Goal: Task Accomplishment & Management: Use online tool/utility

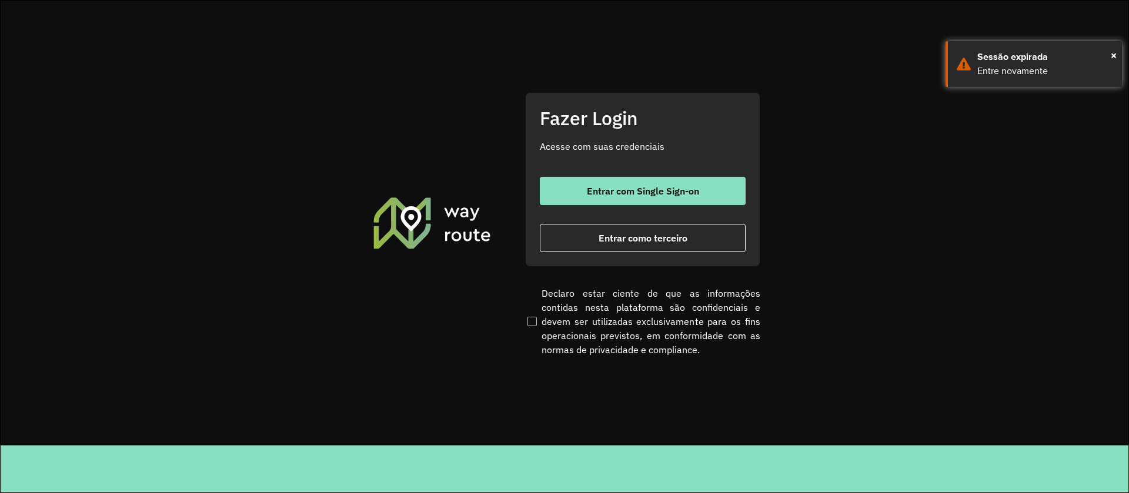
click at [637, 190] on span "Entrar com Single Sign-on" at bounding box center [643, 190] width 112 height 9
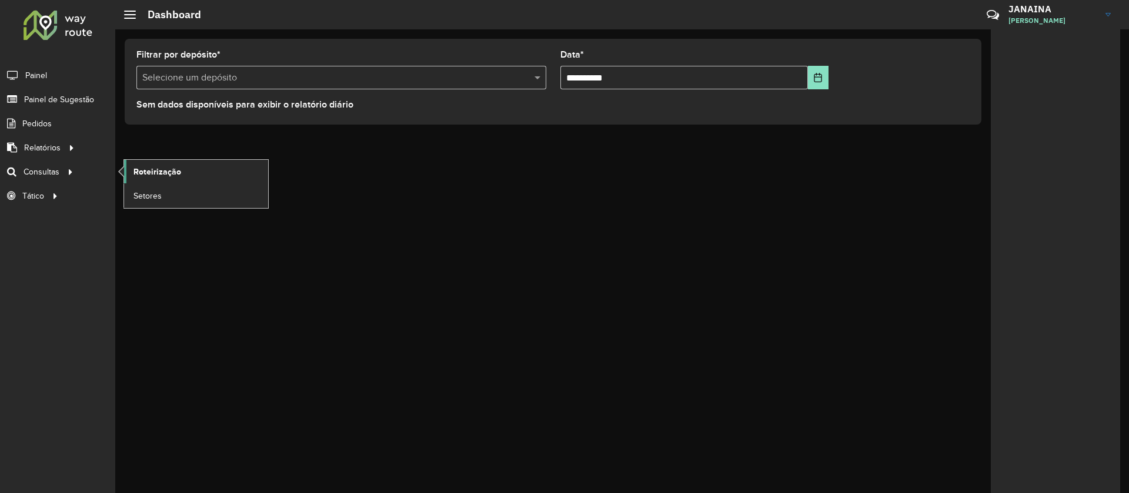
click at [171, 169] on span "Roteirização" at bounding box center [157, 172] width 48 height 12
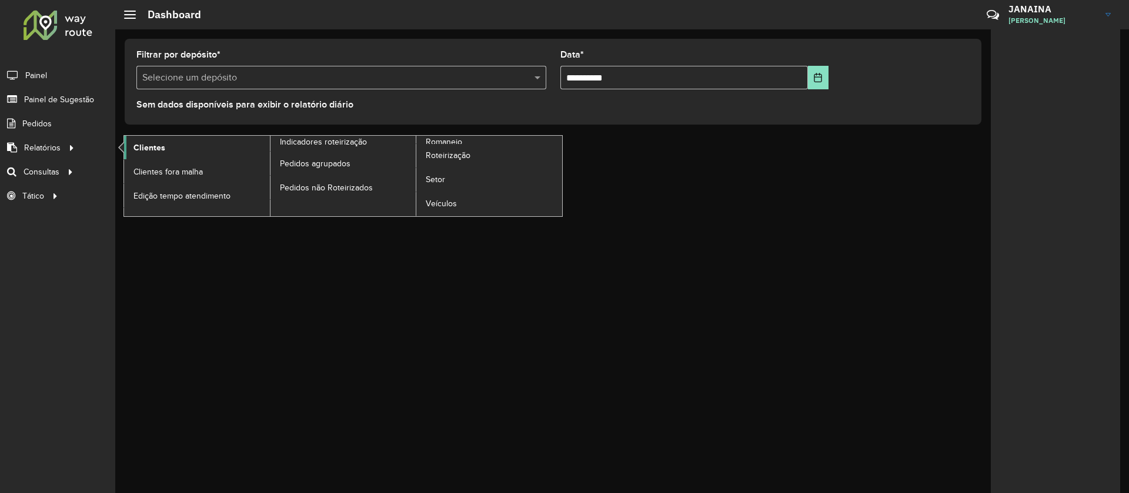
click at [142, 143] on span "Clientes" at bounding box center [149, 148] width 32 height 12
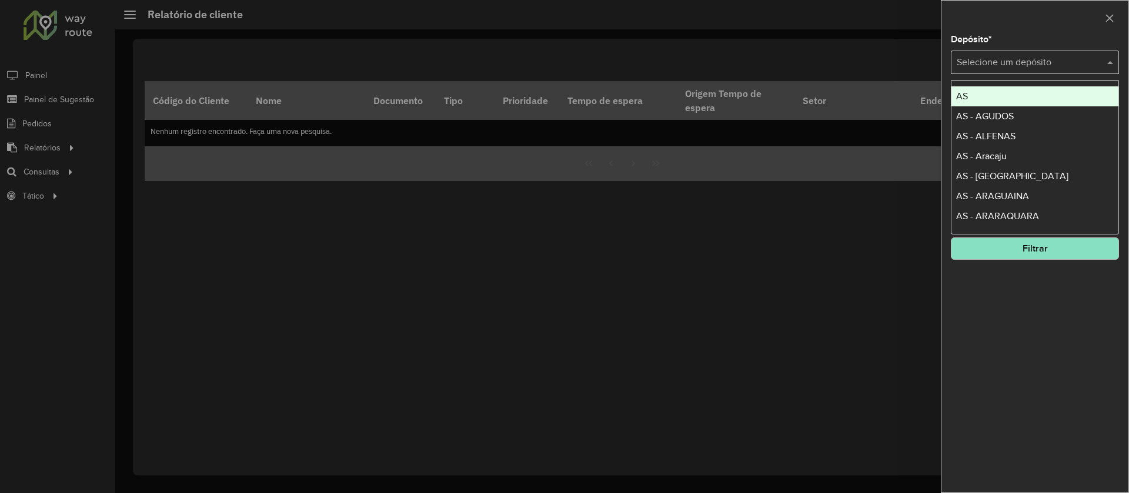
click at [994, 66] on input "text" at bounding box center [1023, 63] width 133 height 14
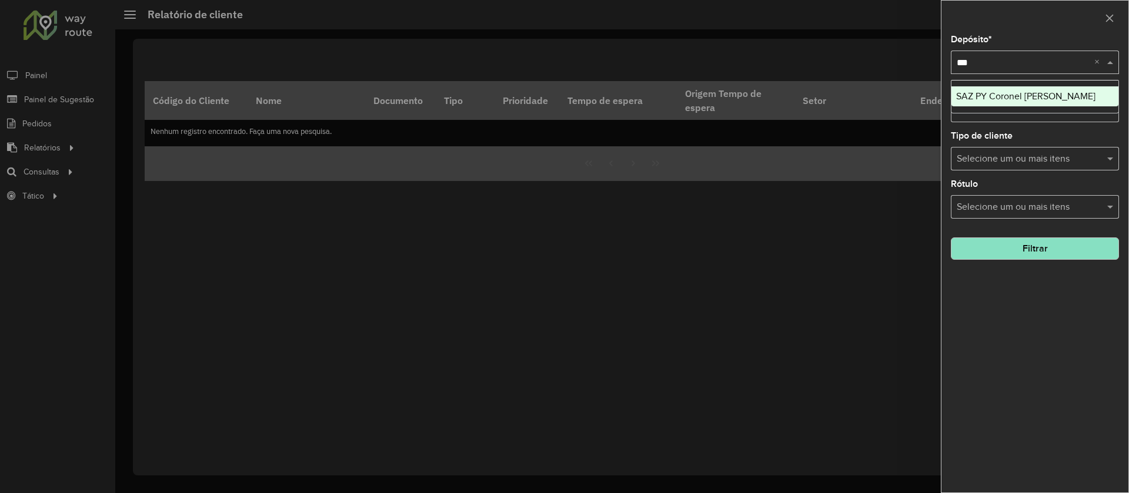
type input "****"
click at [995, 88] on div "SAZ PY Coronel [PERSON_NAME]" at bounding box center [1034, 96] width 167 height 20
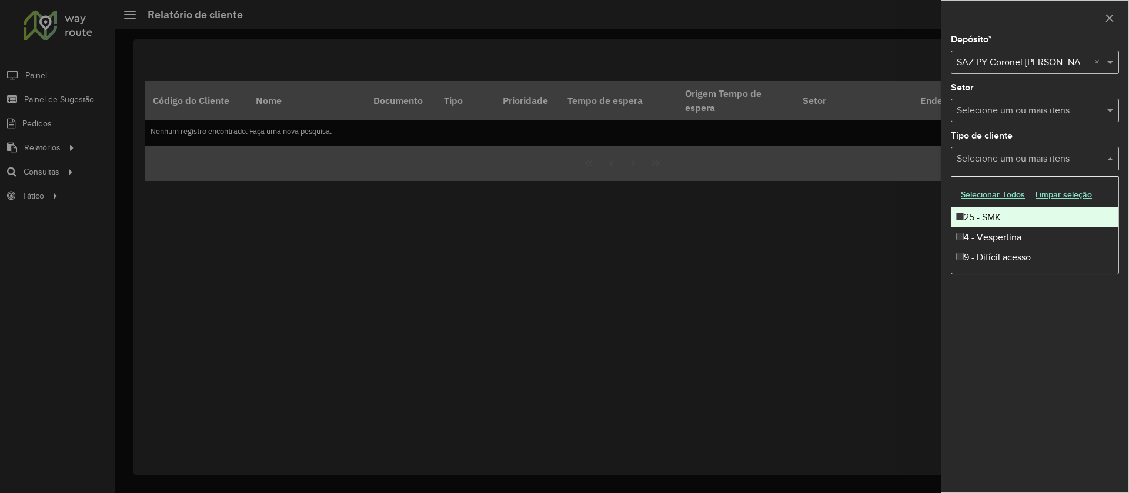
click at [1068, 154] on input "text" at bounding box center [1029, 159] width 151 height 14
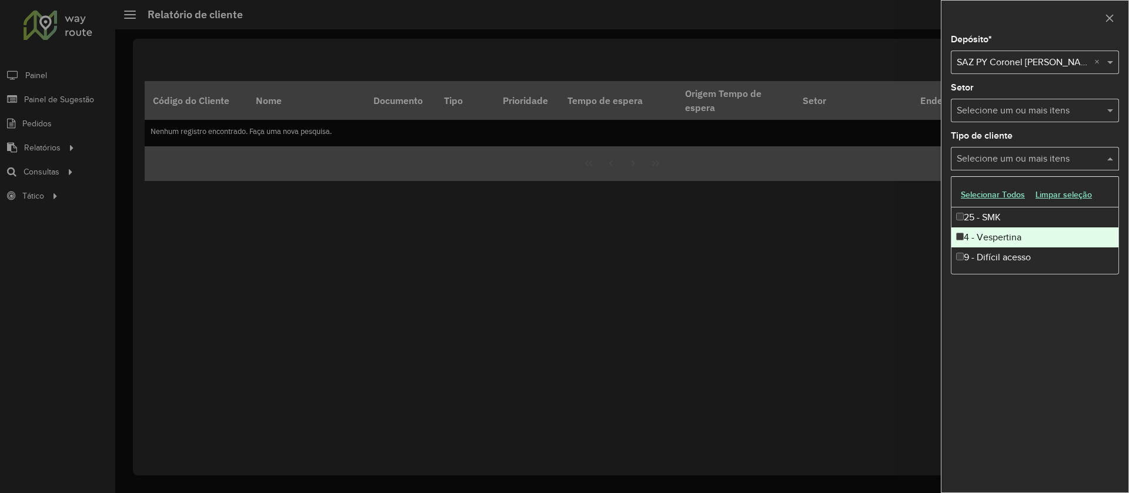
click at [1021, 236] on div "4 - Vespertina" at bounding box center [1034, 238] width 167 height 20
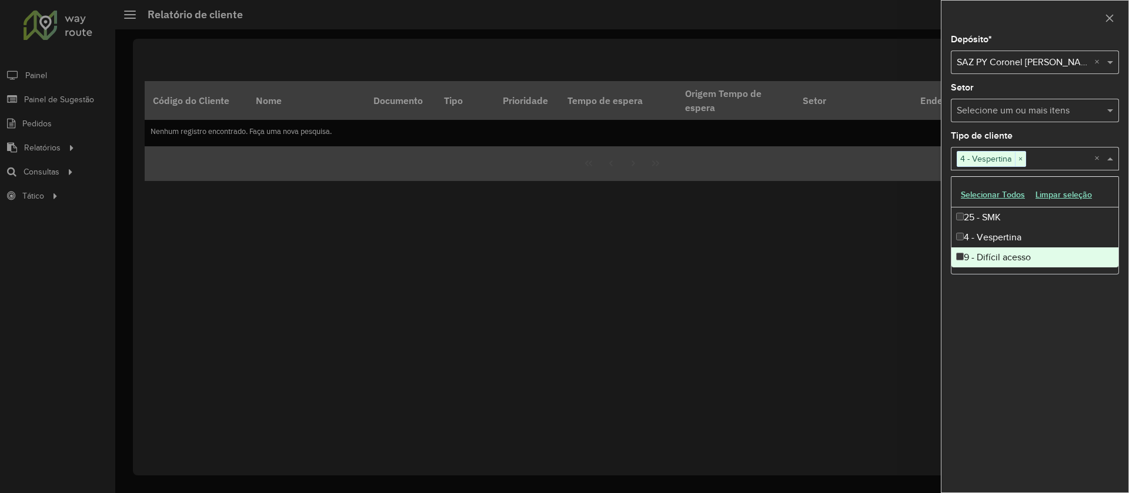
click at [1074, 362] on div "Depósito * Selecione um depósito × SAZ PY Coronel Oviedo × Setor Selecione um o…" at bounding box center [1034, 263] width 187 height 457
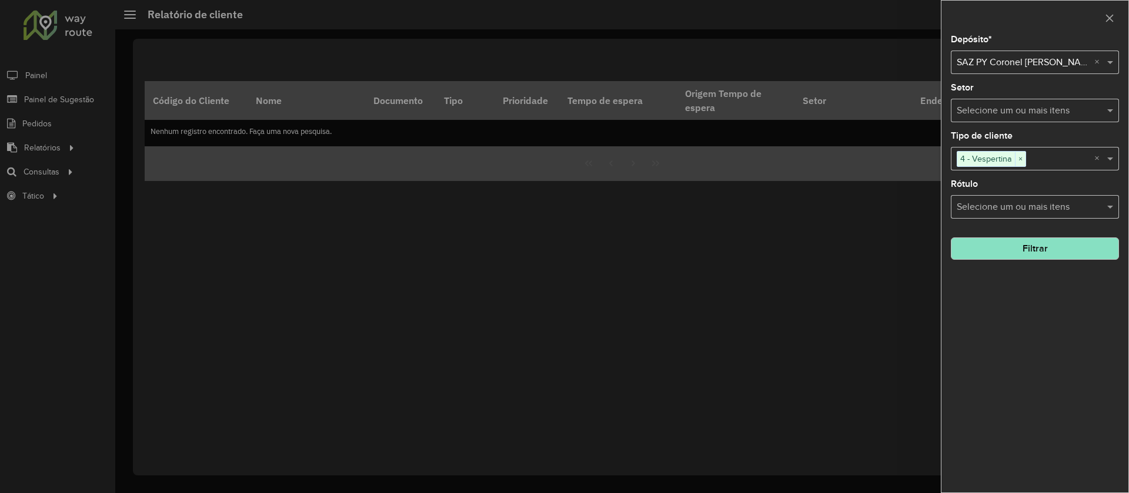
click at [1047, 238] on button "Filtrar" at bounding box center [1035, 249] width 168 height 22
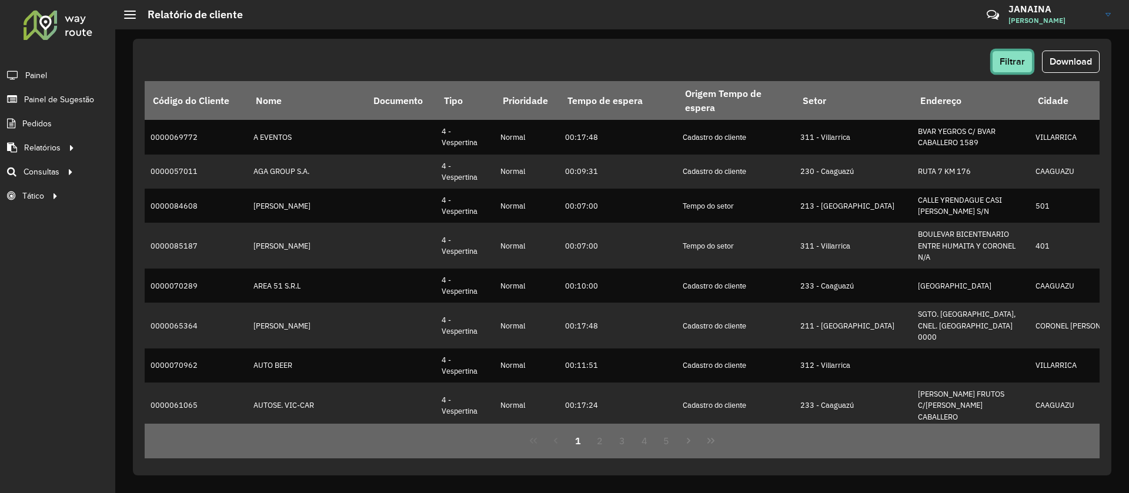
click at [1020, 60] on span "Filtrar" at bounding box center [1012, 61] width 25 height 10
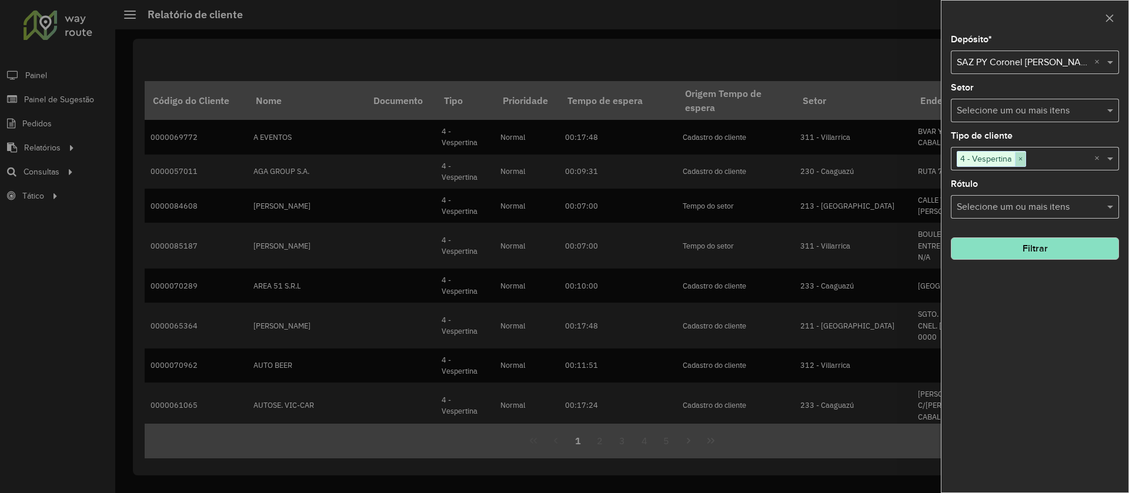
click at [1021, 153] on span "×" at bounding box center [1020, 159] width 11 height 14
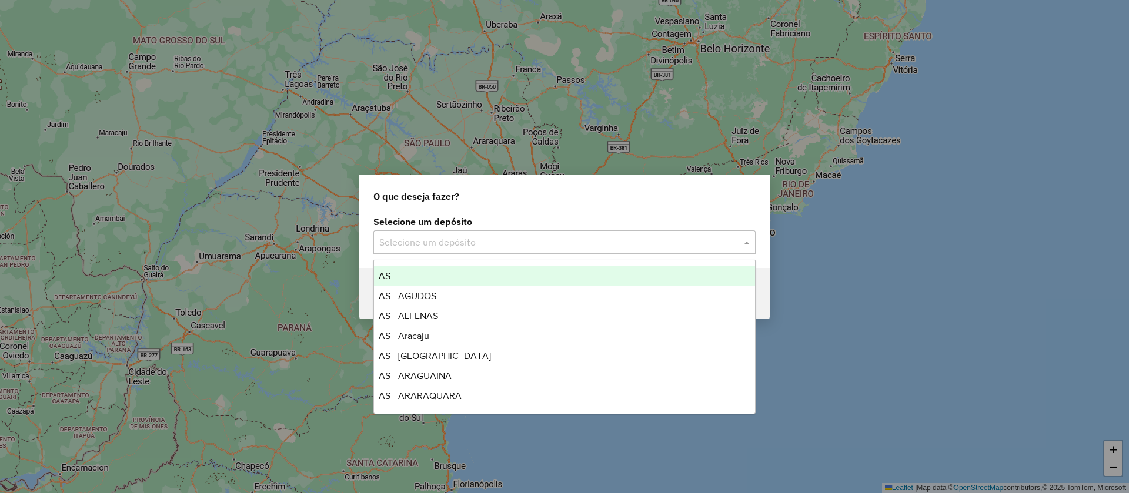
click at [436, 236] on input "text" at bounding box center [552, 243] width 347 height 14
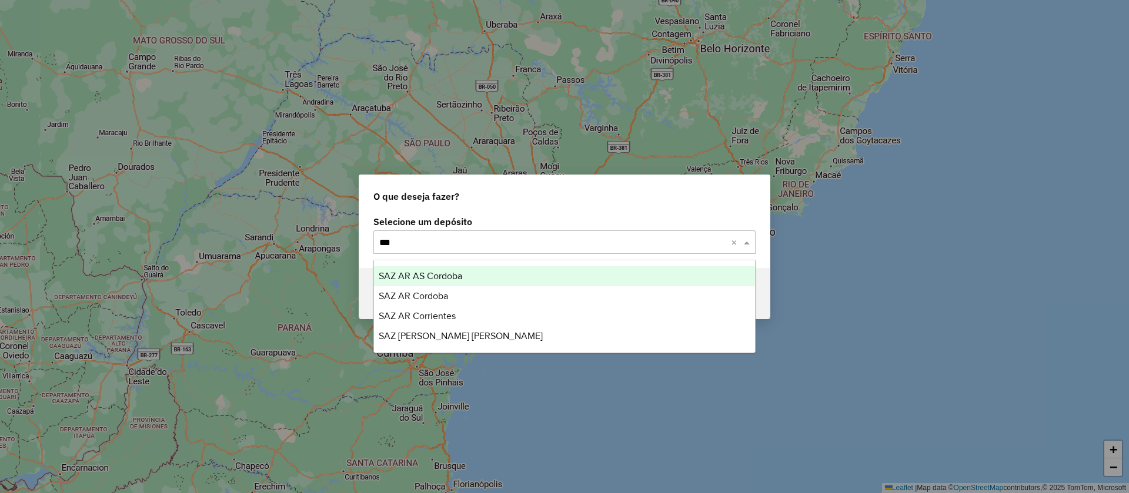
type input "****"
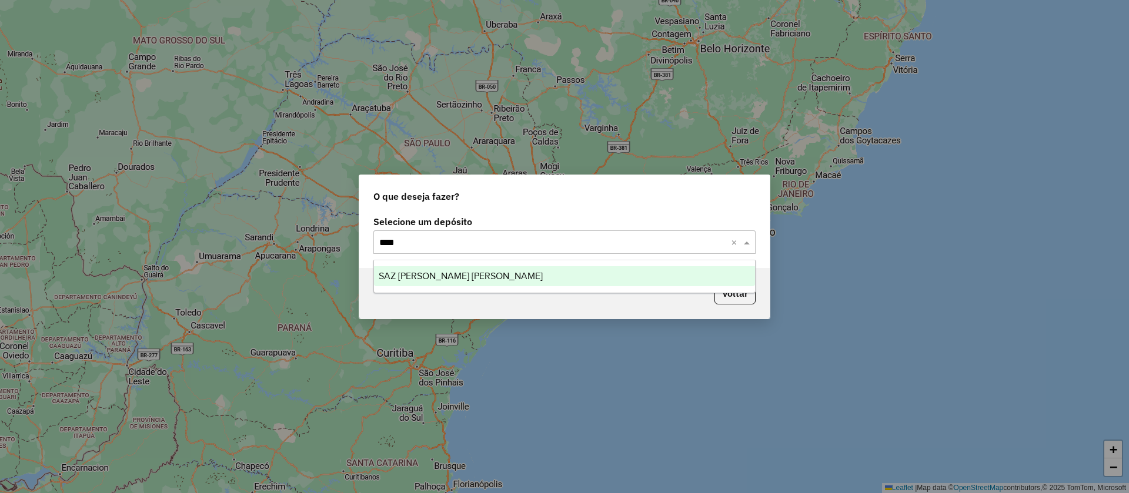
click at [433, 273] on span "SAZ PY Coronel [PERSON_NAME]" at bounding box center [461, 276] width 164 height 10
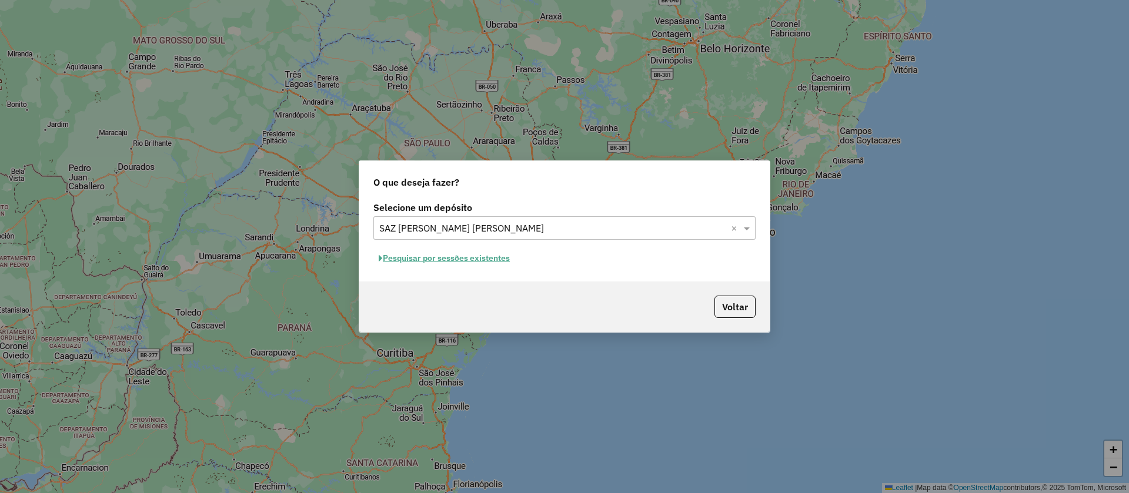
click at [730, 313] on button "Voltar" at bounding box center [734, 307] width 41 height 22
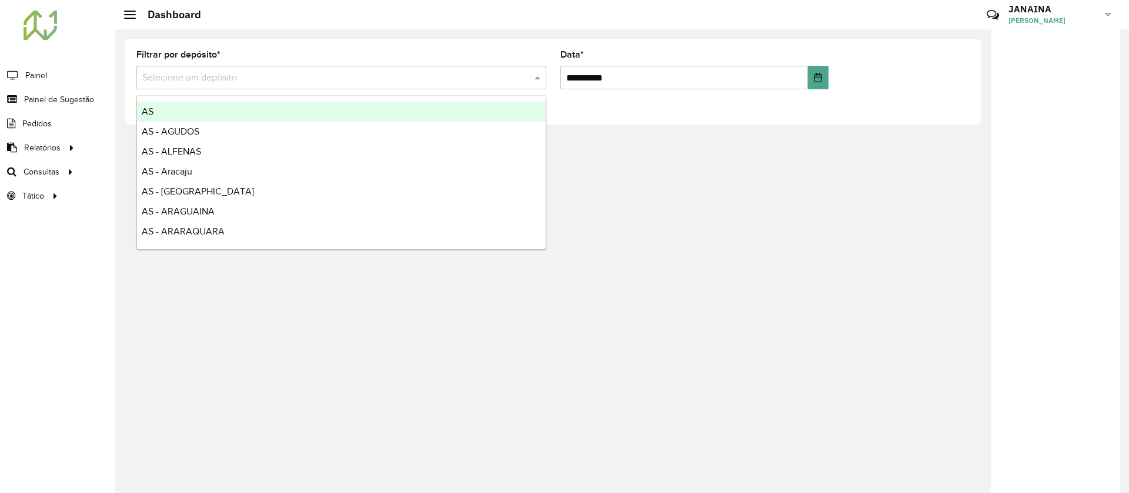
click at [439, 89] on div "Selecione um depósito" at bounding box center [341, 78] width 410 height 24
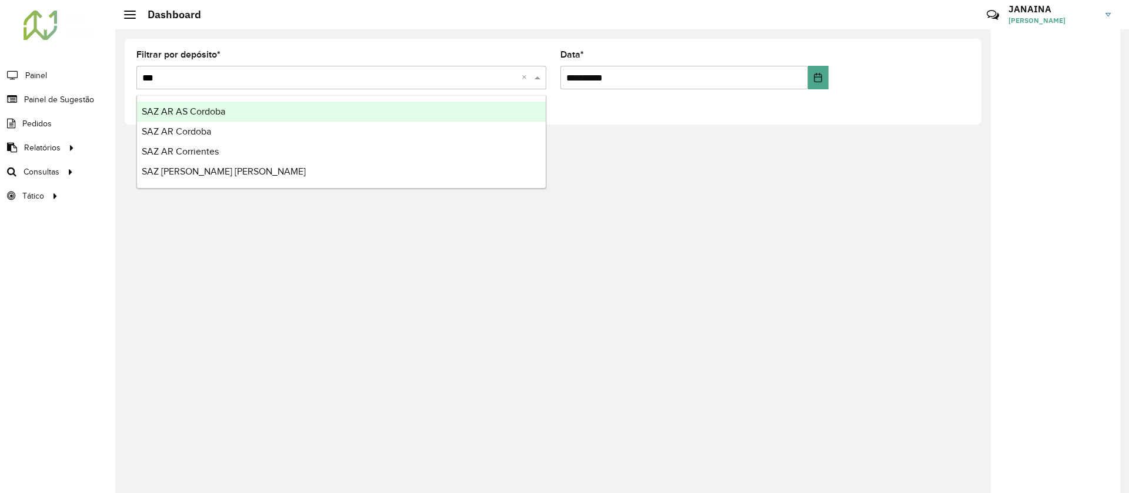
type input "****"
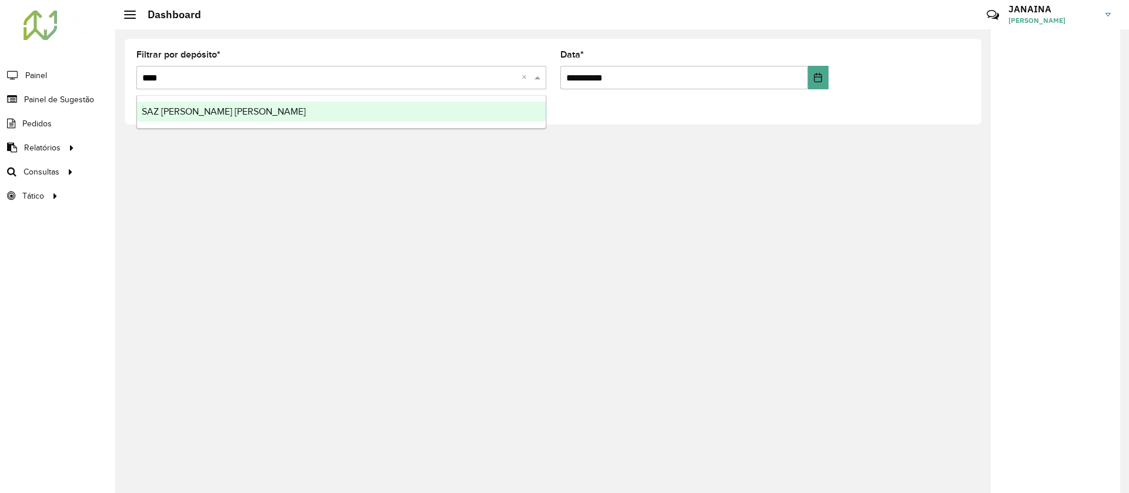
click at [424, 107] on div "SAZ PY Coronel [PERSON_NAME]" at bounding box center [341, 112] width 409 height 20
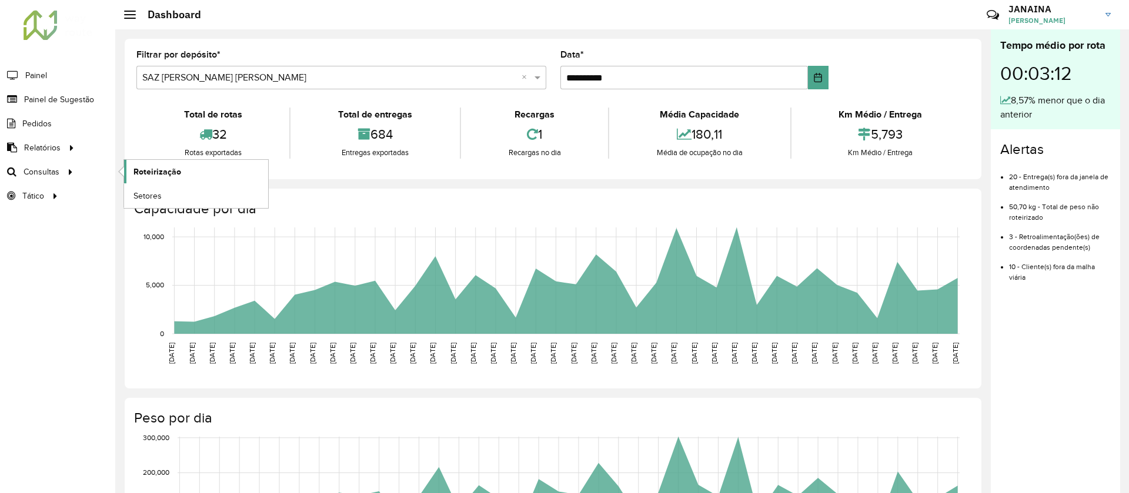
click at [164, 171] on span "Roteirização" at bounding box center [157, 172] width 48 height 12
click at [139, 196] on span "Setores" at bounding box center [147, 196] width 29 height 12
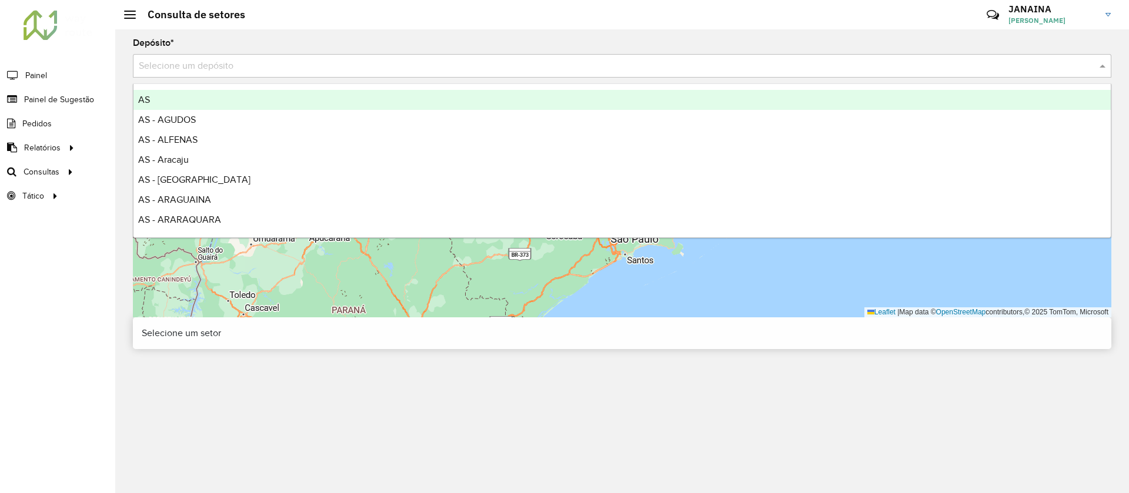
click at [446, 72] on input "text" at bounding box center [610, 66] width 943 height 14
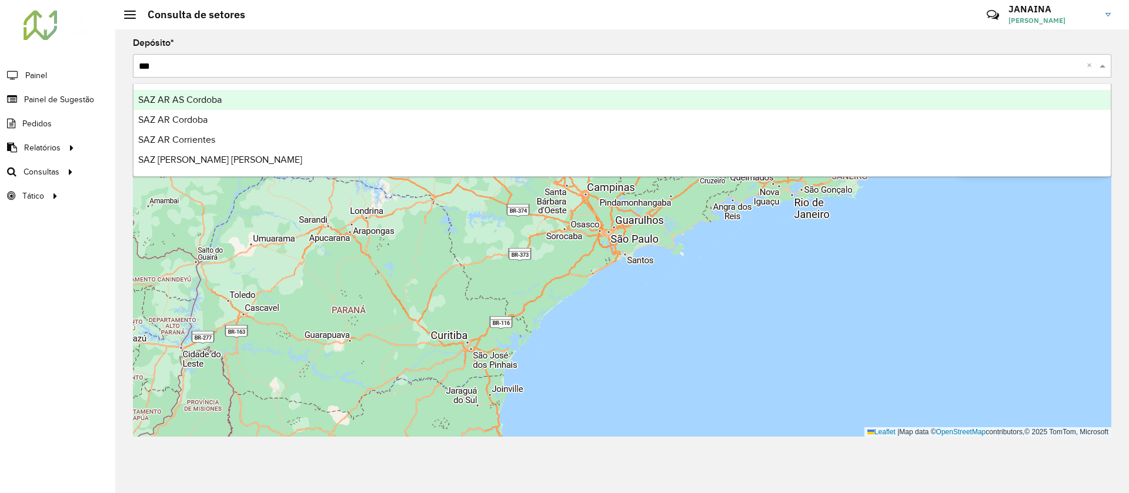
type input "****"
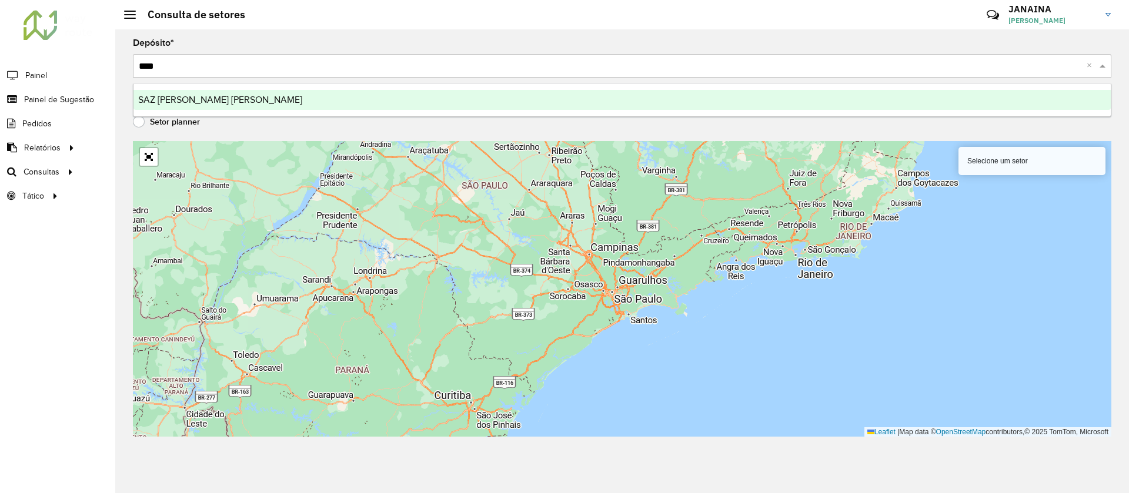
click at [439, 93] on div "SAZ PY Coronel [PERSON_NAME]" at bounding box center [621, 100] width 977 height 20
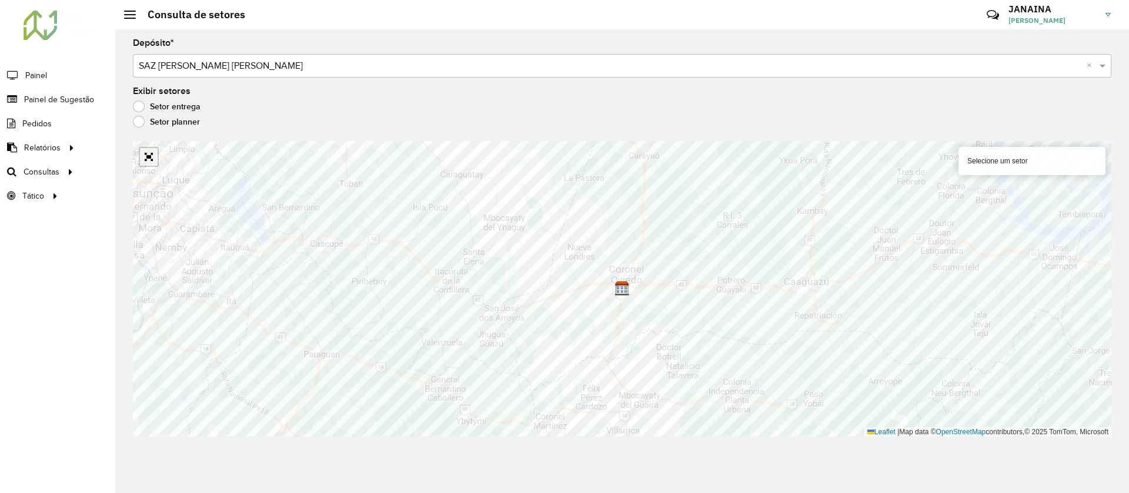
click at [151, 152] on link "Abrir mapa em tela cheia" at bounding box center [149, 157] width 18 height 18
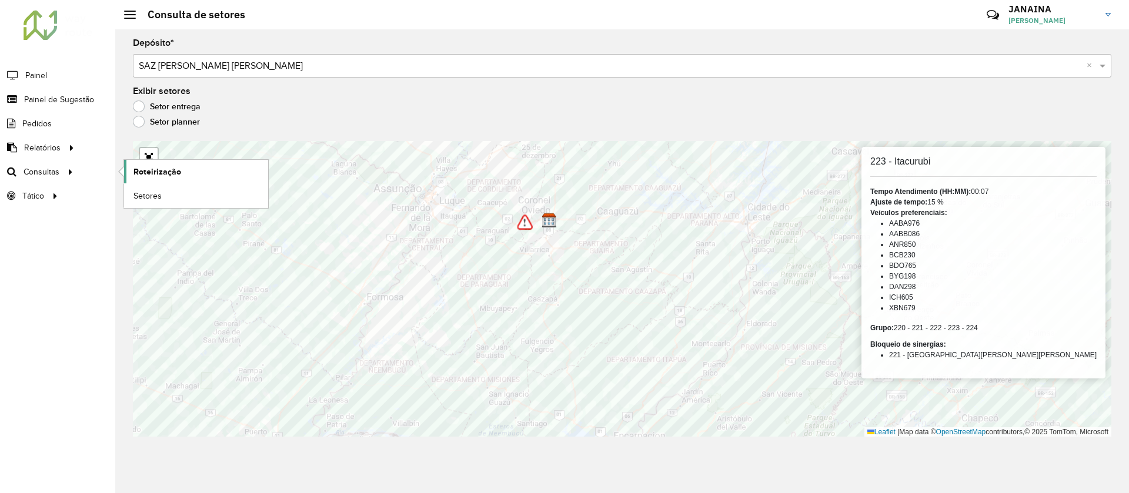
click at [156, 169] on span "Roteirização" at bounding box center [157, 172] width 48 height 12
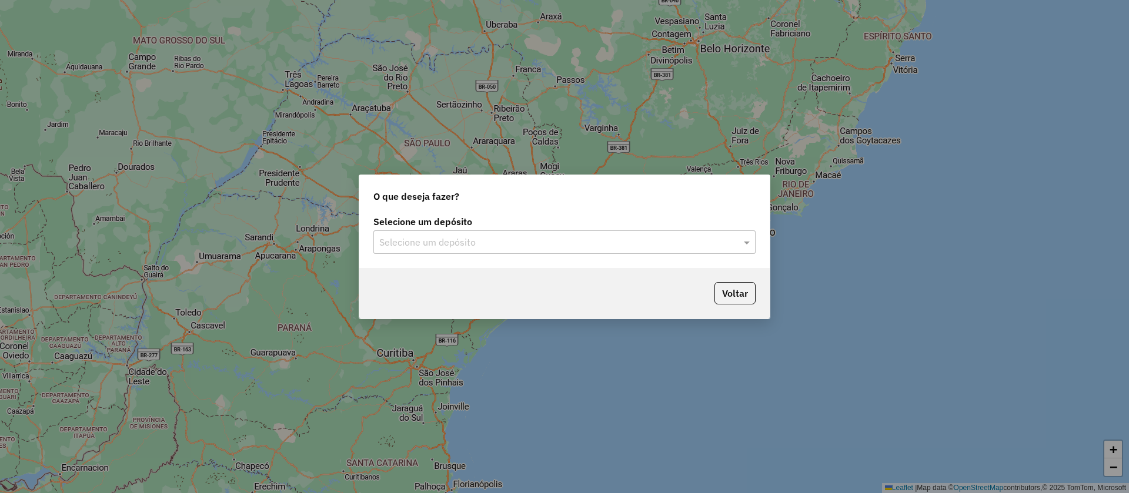
click at [573, 233] on div "Selecione um depósito" at bounding box center [564, 242] width 382 height 24
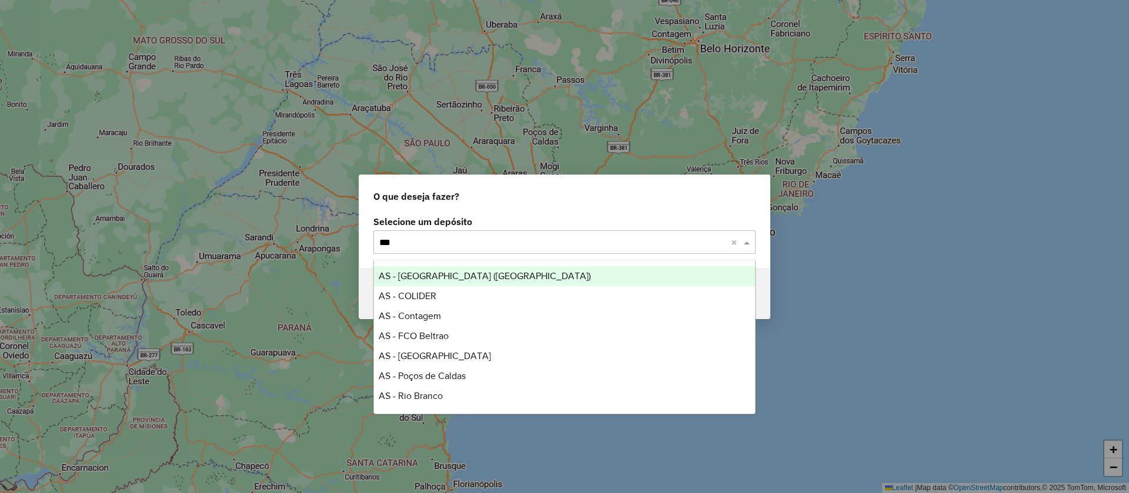
type input "****"
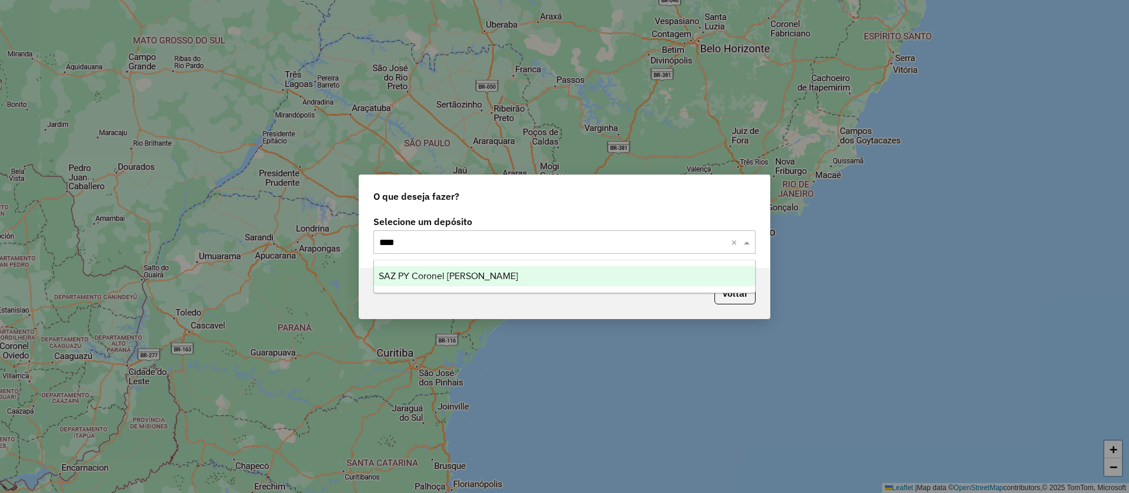
click at [542, 280] on div "SAZ PY Coronel [PERSON_NAME]" at bounding box center [564, 276] width 381 height 20
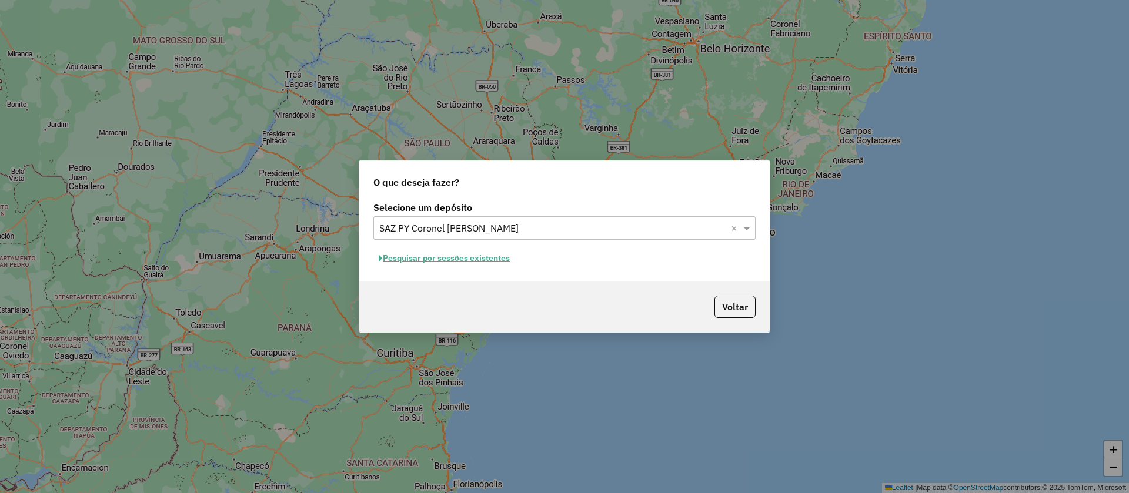
click at [461, 258] on button "Pesquisar por sessões existentes" at bounding box center [444, 258] width 142 height 18
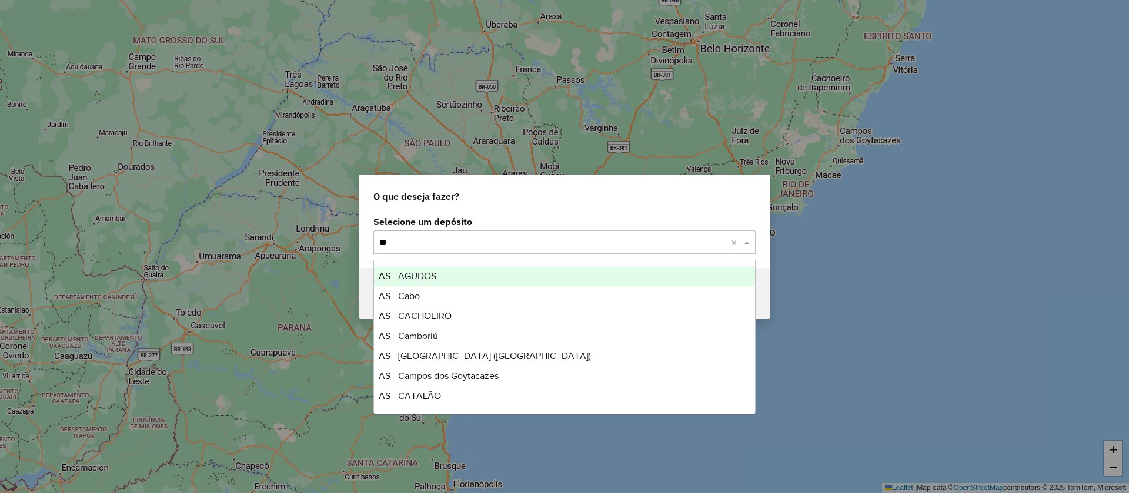
type input "***"
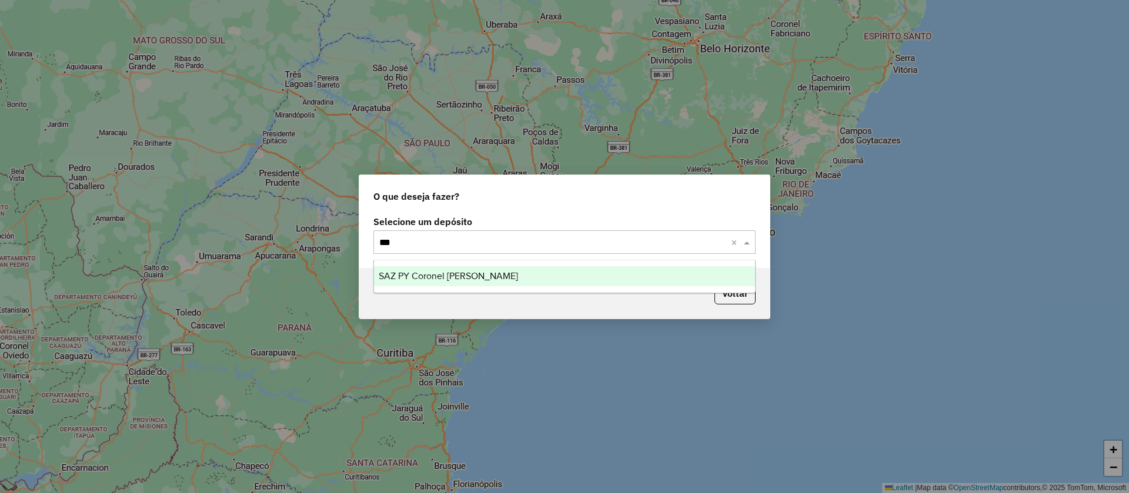
click at [410, 266] on div "SAZ PY Coronel [PERSON_NAME]" at bounding box center [564, 276] width 381 height 20
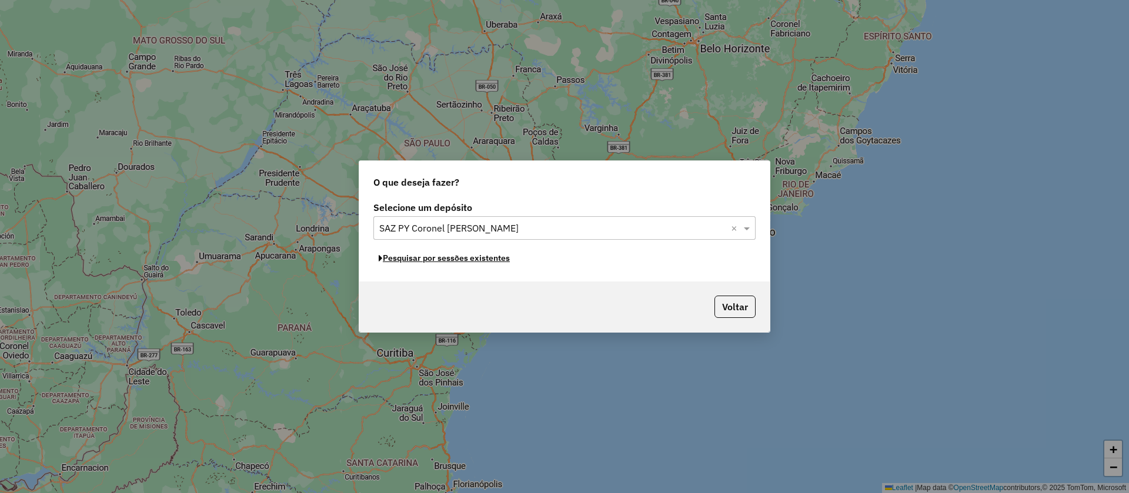
click at [504, 265] on button "Pesquisar por sessões existentes" at bounding box center [444, 258] width 142 height 18
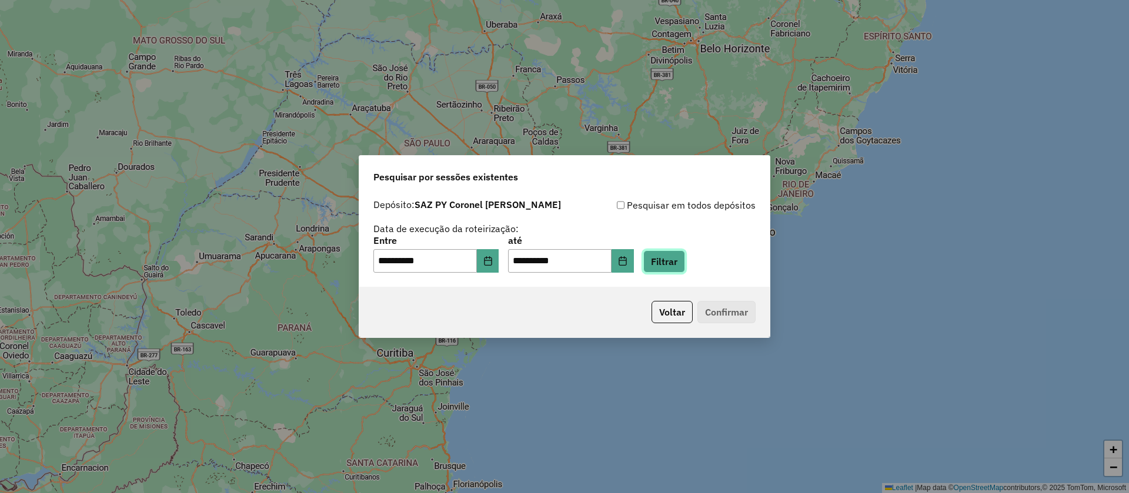
click at [685, 268] on button "Filtrar" at bounding box center [664, 261] width 42 height 22
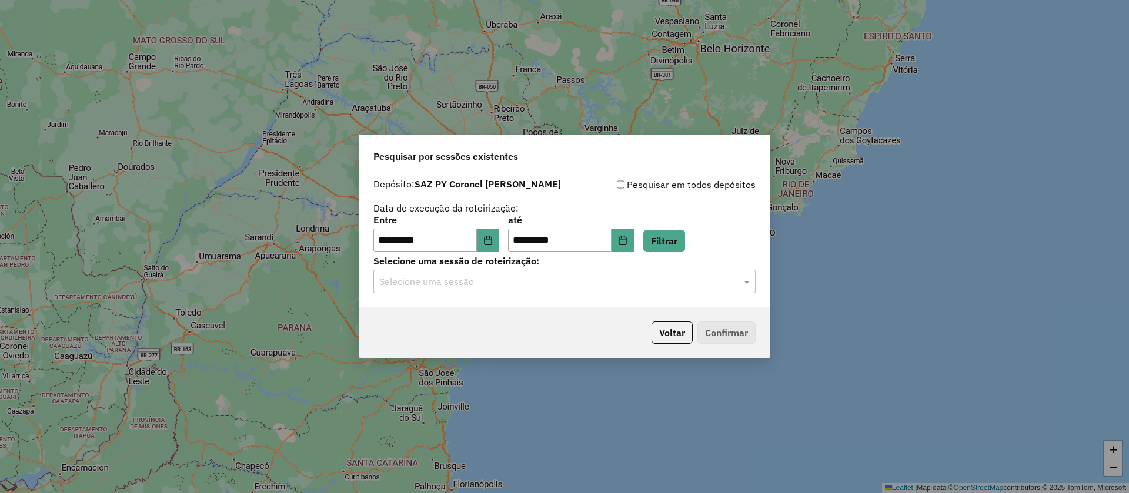
click at [686, 295] on div "**********" at bounding box center [564, 240] width 410 height 135
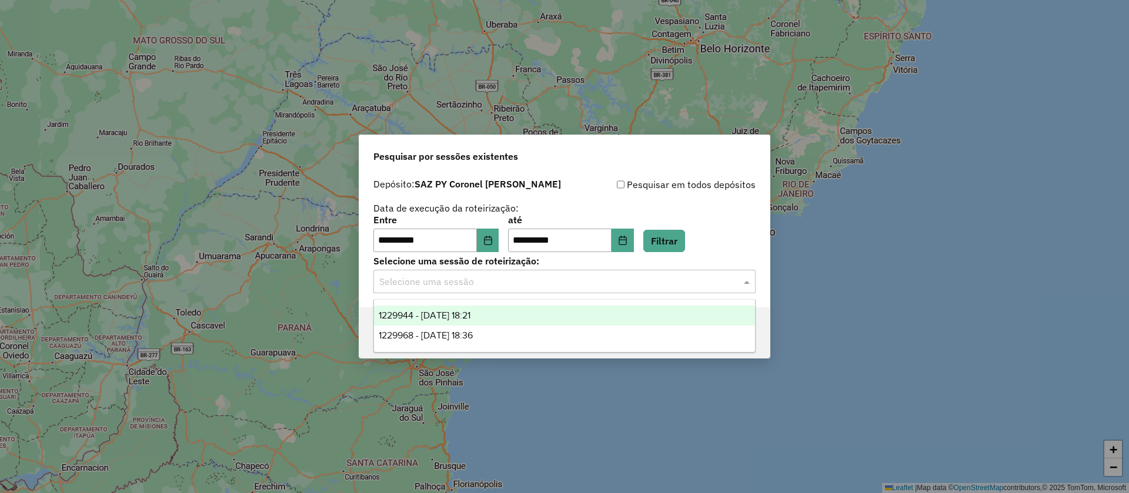
click at [689, 282] on input "text" at bounding box center [552, 282] width 347 height 14
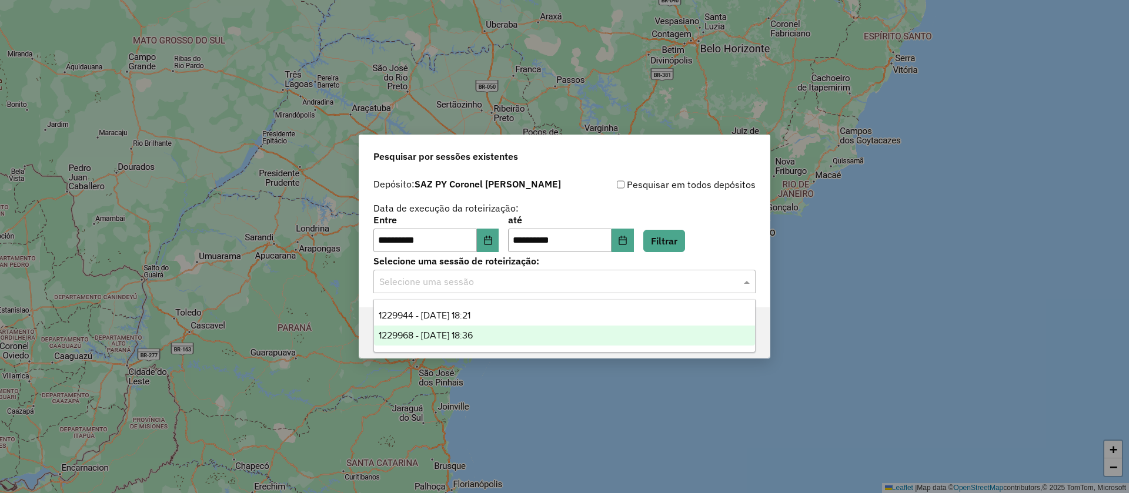
click at [593, 330] on div "1229968 - 15/08/2025 18:36" at bounding box center [564, 336] width 381 height 20
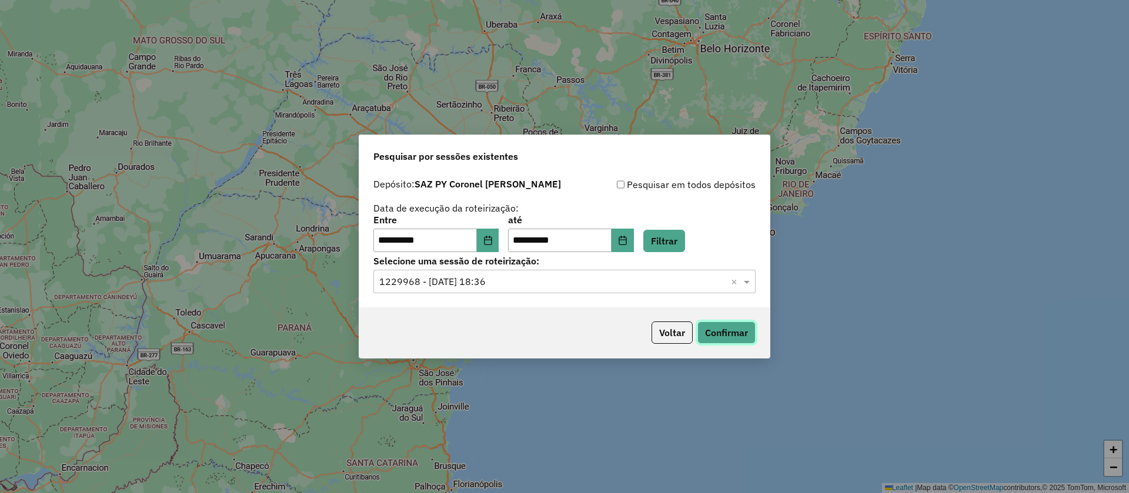
click at [743, 332] on button "Confirmar" at bounding box center [726, 333] width 58 height 22
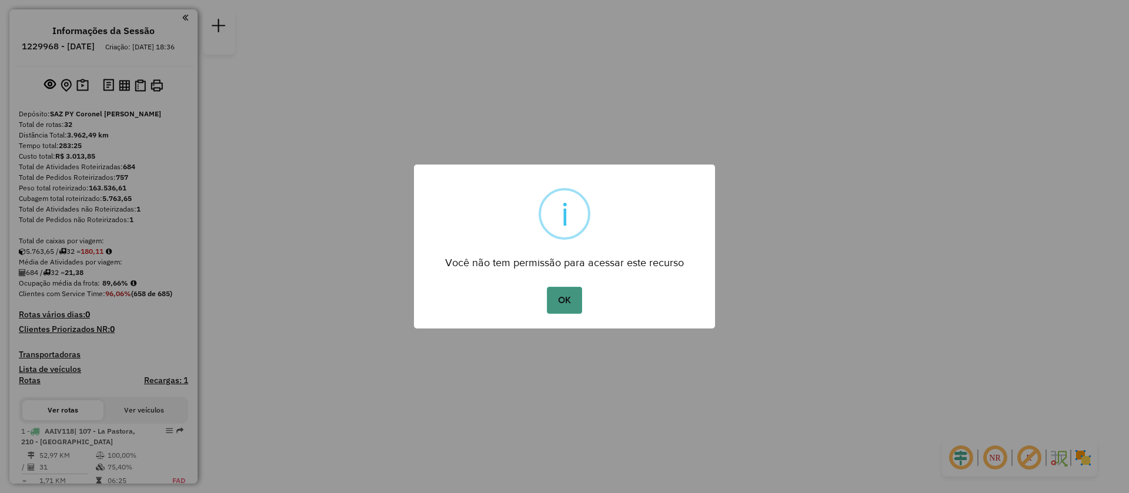
click at [575, 299] on button "OK" at bounding box center [564, 300] width 35 height 27
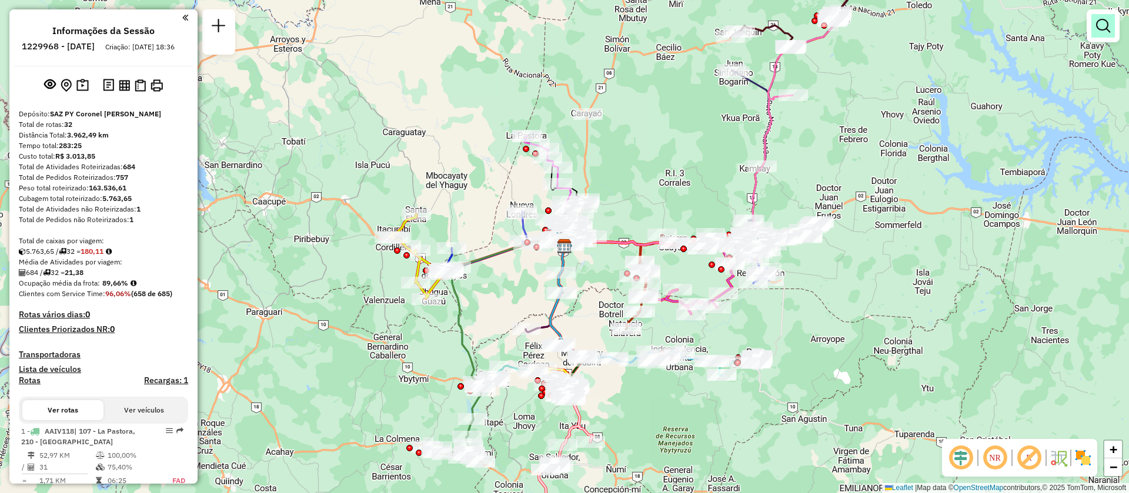
click at [1110, 34] on link at bounding box center [1103, 26] width 24 height 24
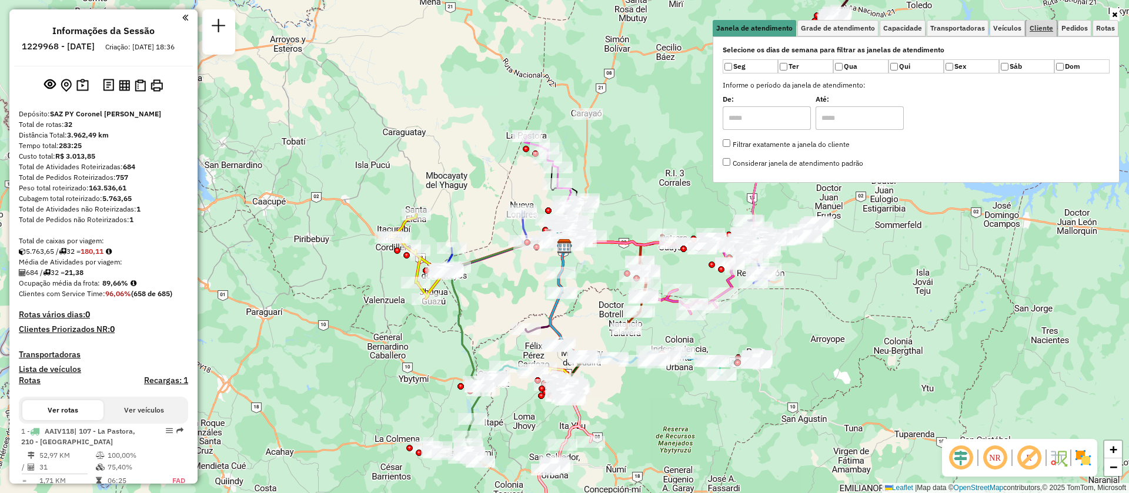
click at [1034, 30] on span "Cliente" at bounding box center [1042, 28] width 24 height 7
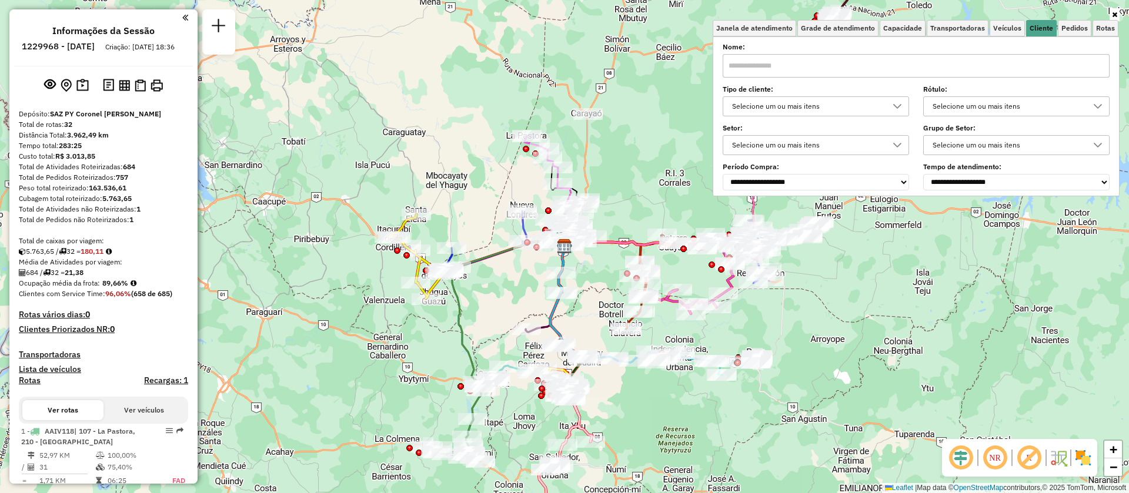
click at [890, 106] on div at bounding box center [897, 106] width 22 height 19
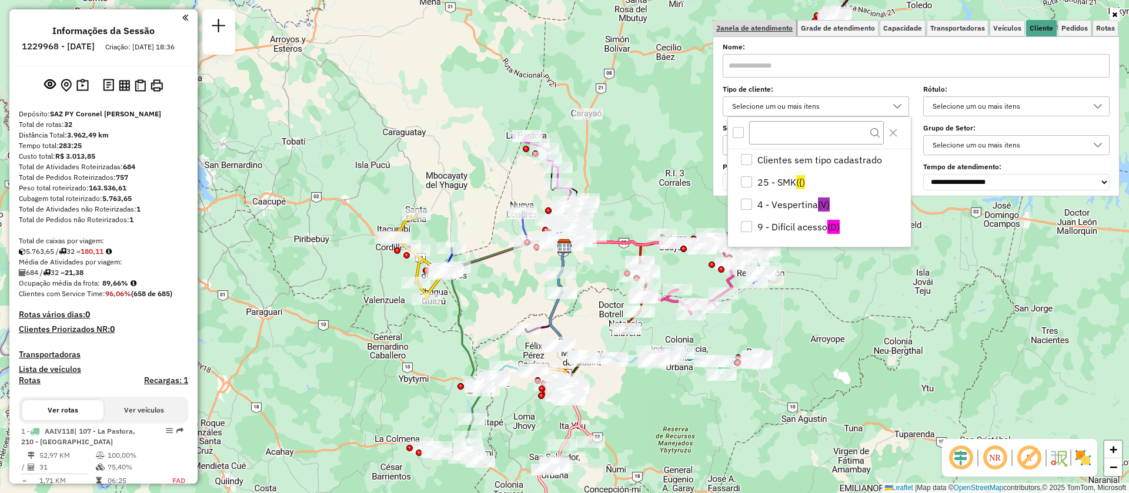
click at [763, 28] on span "Janela de atendimento" at bounding box center [754, 28] width 76 height 7
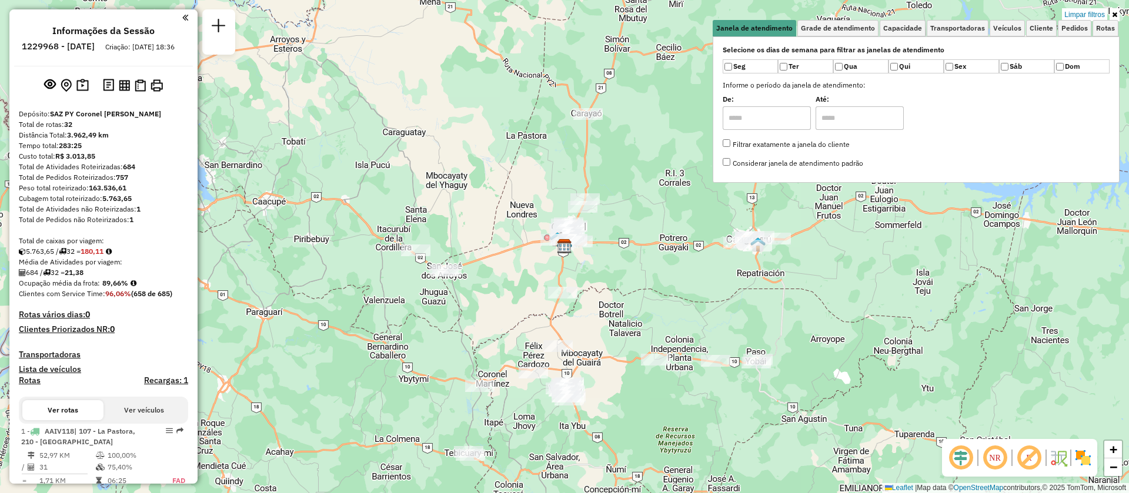
click at [756, 108] on input "text" at bounding box center [767, 118] width 88 height 24
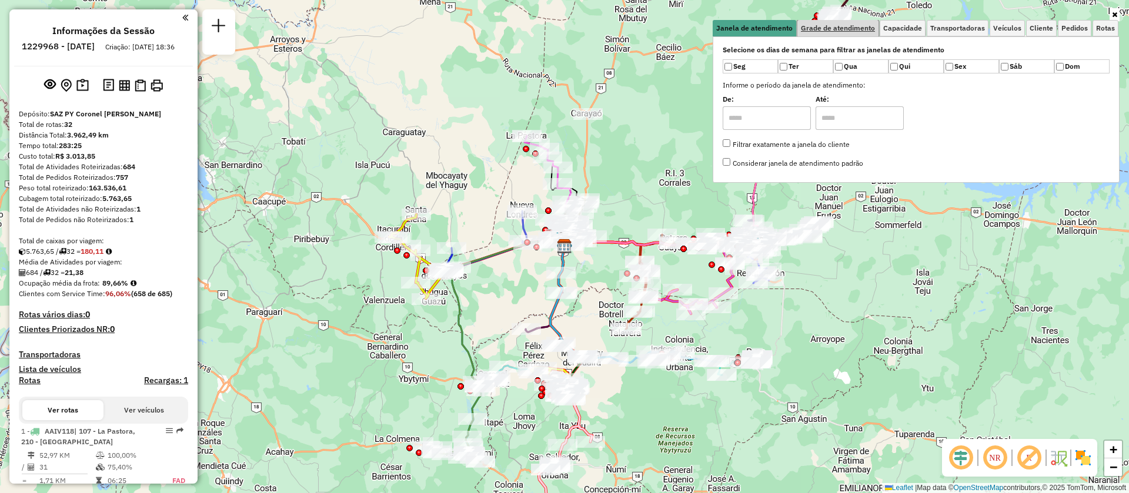
click at [833, 26] on span "Grade de atendimento" at bounding box center [838, 28] width 74 height 7
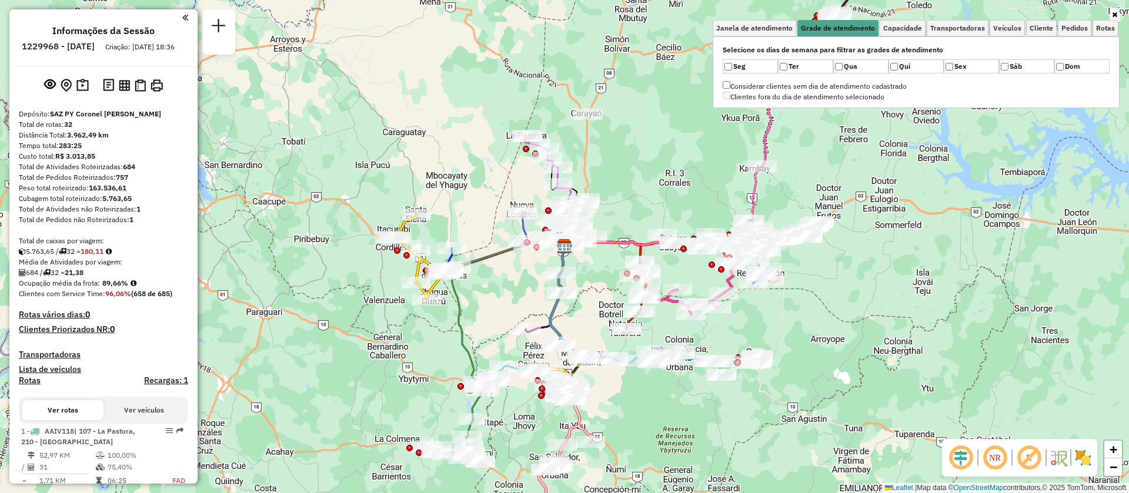
click at [732, 89] on label "Considerar clientes sem dia de atendimento cadastrado" at bounding box center [815, 86] width 184 height 11
click at [917, 26] on span "Capacidade" at bounding box center [902, 28] width 39 height 7
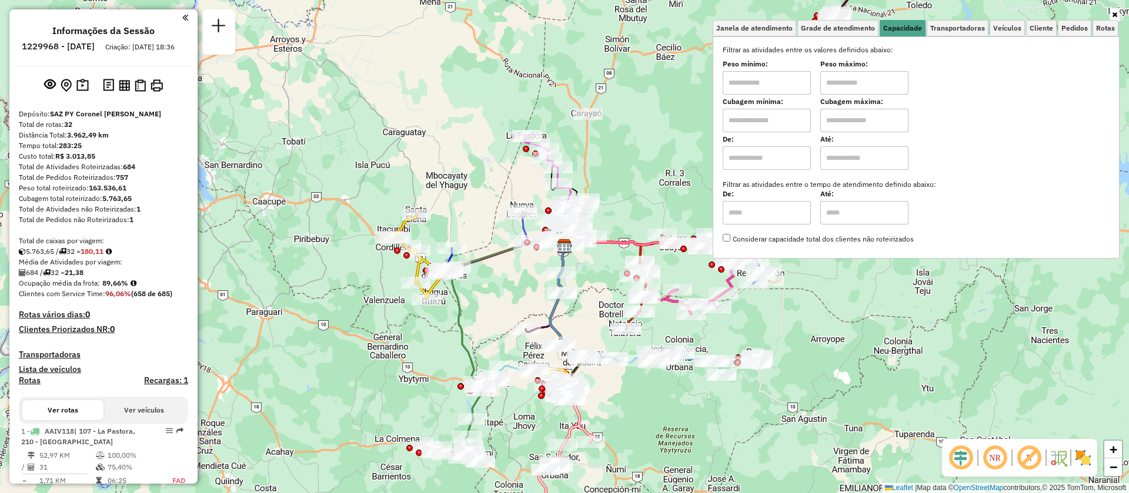
click at [777, 76] on input "text" at bounding box center [767, 83] width 88 height 24
click at [1012, 91] on div "Peso mínimo: Peso máximo:" at bounding box center [916, 78] width 387 height 33
click at [764, 120] on input "text" at bounding box center [767, 121] width 88 height 24
click at [1015, 95] on div "Filtrar as atividades entre os valores definidos abaixo: Peso mínimo: Peso máxi…" at bounding box center [916, 145] width 387 height 200
click at [760, 148] on input "text" at bounding box center [767, 158] width 88 height 24
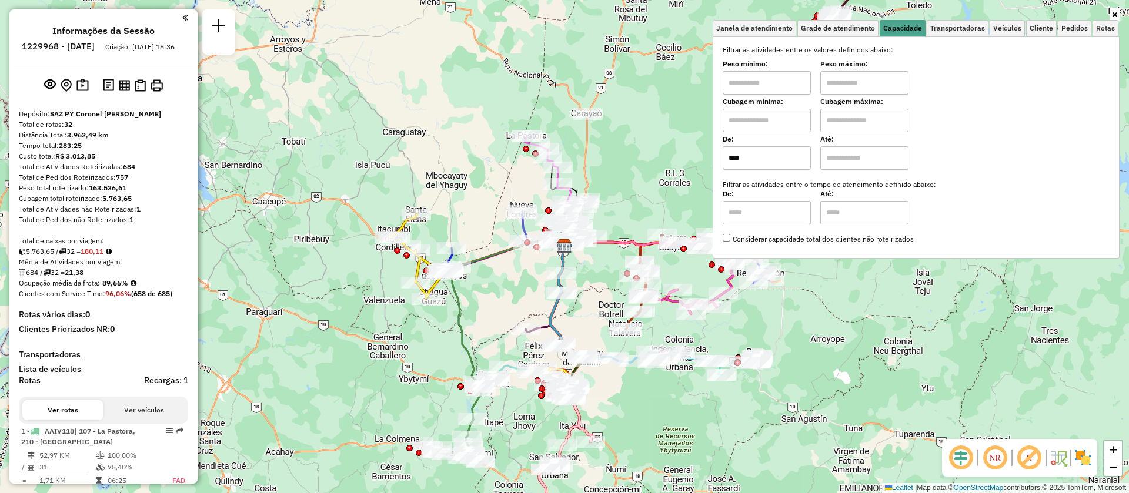
type input "****"
click at [840, 165] on input "text" at bounding box center [864, 158] width 88 height 24
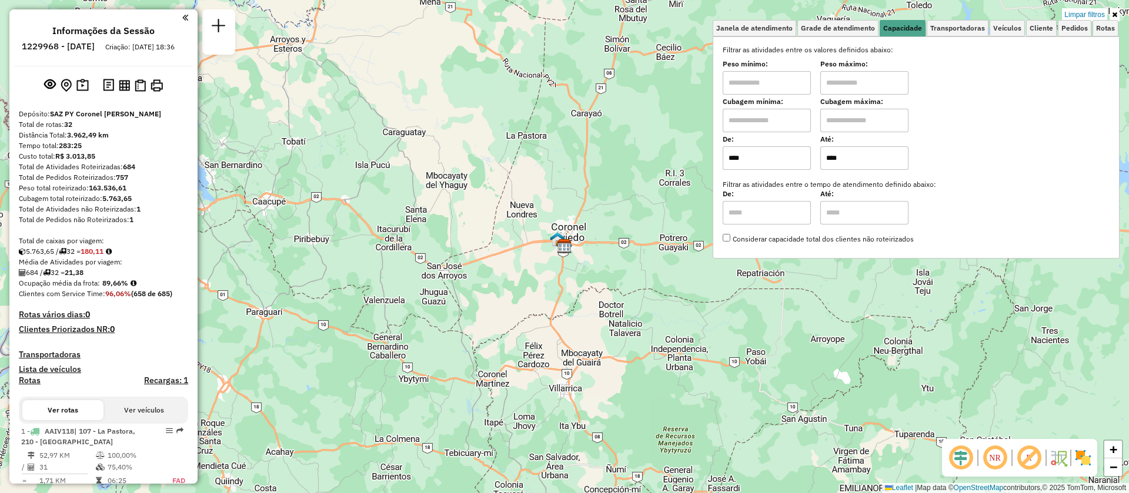
drag, startPoint x: 858, startPoint y: 159, endPoint x: 724, endPoint y: 186, distance: 136.8
click at [724, 186] on div "Filtrar as atividades entre os valores definidos abaixo: Peso mínimo: Peso máxi…" at bounding box center [916, 145] width 387 height 200
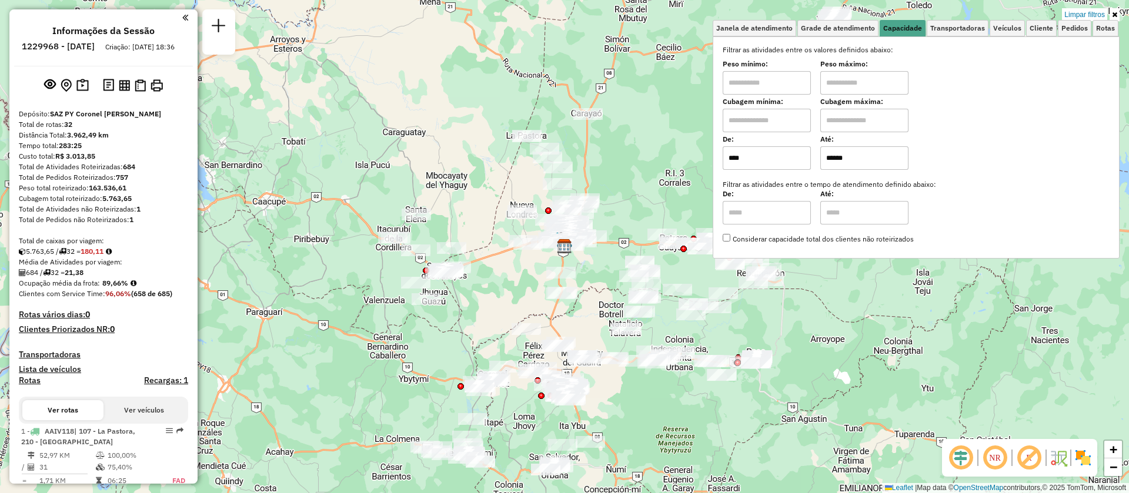
type input "******"
drag, startPoint x: 771, startPoint y: 162, endPoint x: 635, endPoint y: 178, distance: 136.7
click at [635, 178] on div "Limpar filtros Janela de atendimento Grade de atendimento Capacidade Transporta…" at bounding box center [564, 246] width 1129 height 493
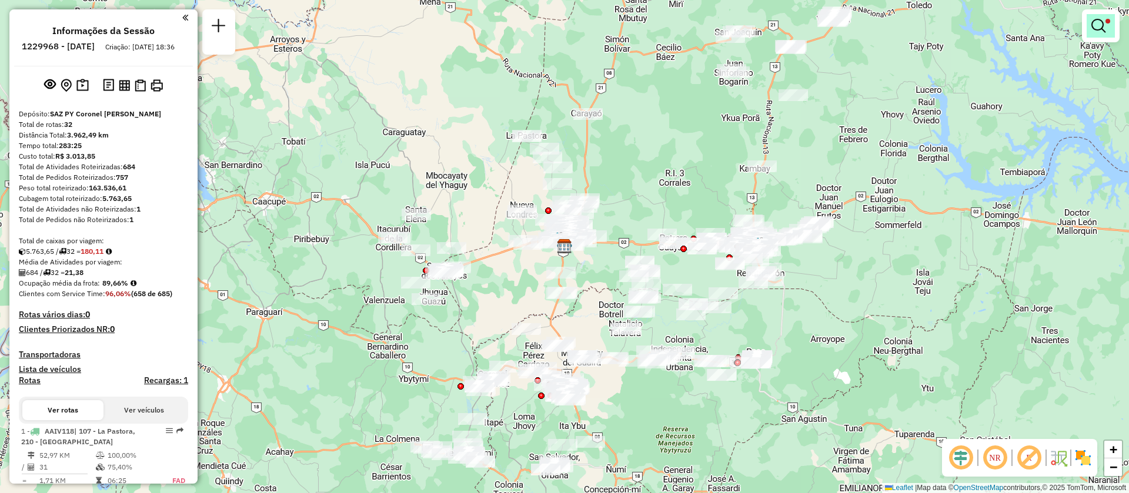
click at [1097, 26] on em at bounding box center [1098, 26] width 14 height 14
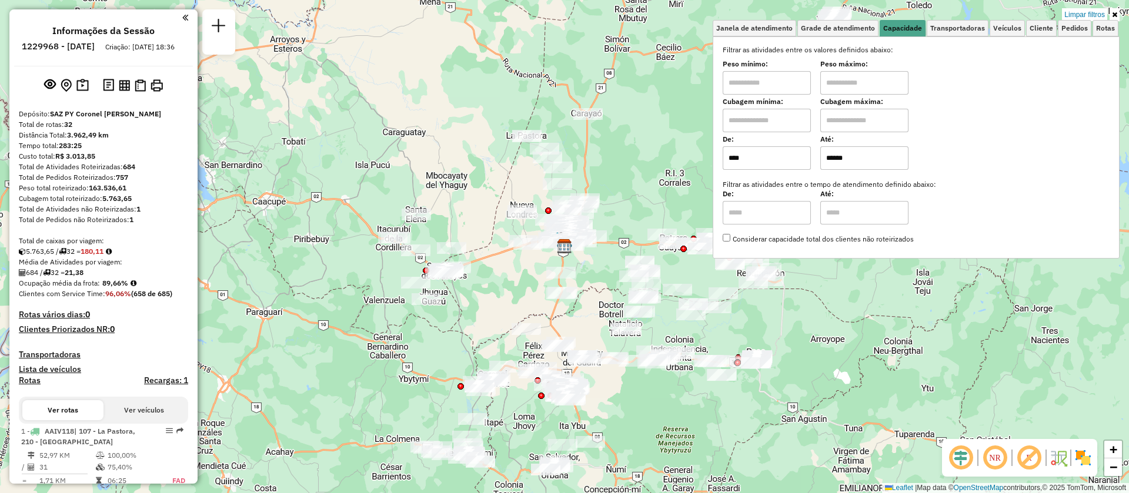
click at [783, 156] on input "****" at bounding box center [767, 158] width 88 height 24
drag, startPoint x: 783, startPoint y: 156, endPoint x: 719, endPoint y: 152, distance: 63.6
click at [719, 152] on div "Selecione os dias de semana para filtrar as janelas de atendimento Seg Ter Qua …" at bounding box center [916, 147] width 407 height 222
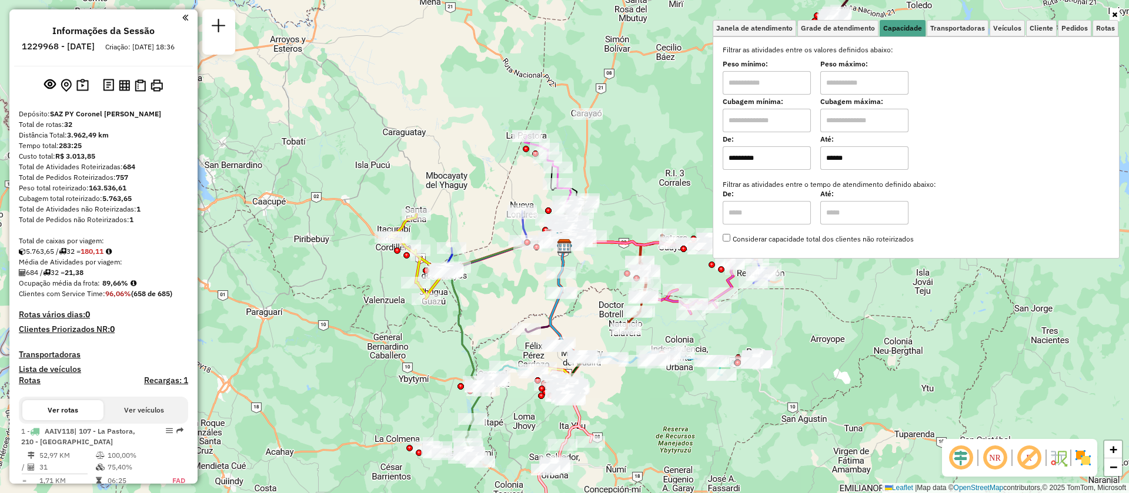
type input "*********"
drag, startPoint x: 872, startPoint y: 161, endPoint x: 755, endPoint y: 160, distance: 117.0
click at [755, 160] on div "De: ********* Até: ******" at bounding box center [916, 153] width 387 height 33
type input "********"
drag, startPoint x: 757, startPoint y: 157, endPoint x: 749, endPoint y: 157, distance: 8.2
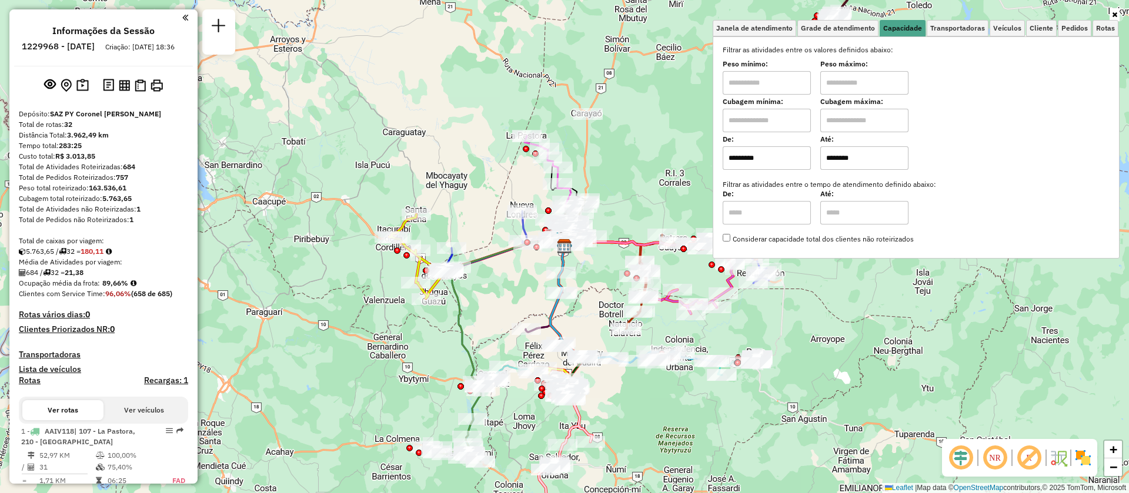
click at [749, 157] on input "*********" at bounding box center [767, 158] width 88 height 24
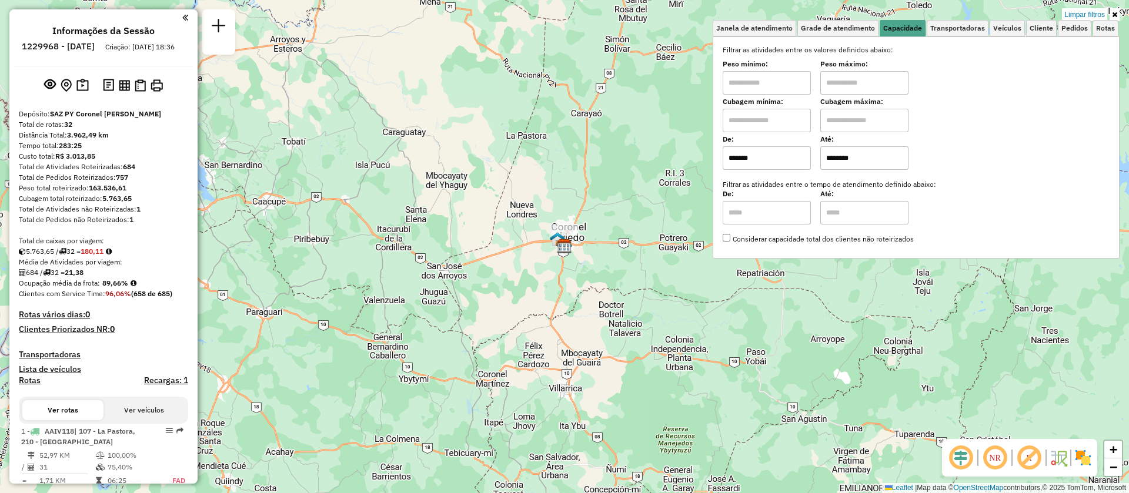
type input "*******"
click at [959, 34] on link "Transportadoras" at bounding box center [958, 28] width 62 height 16
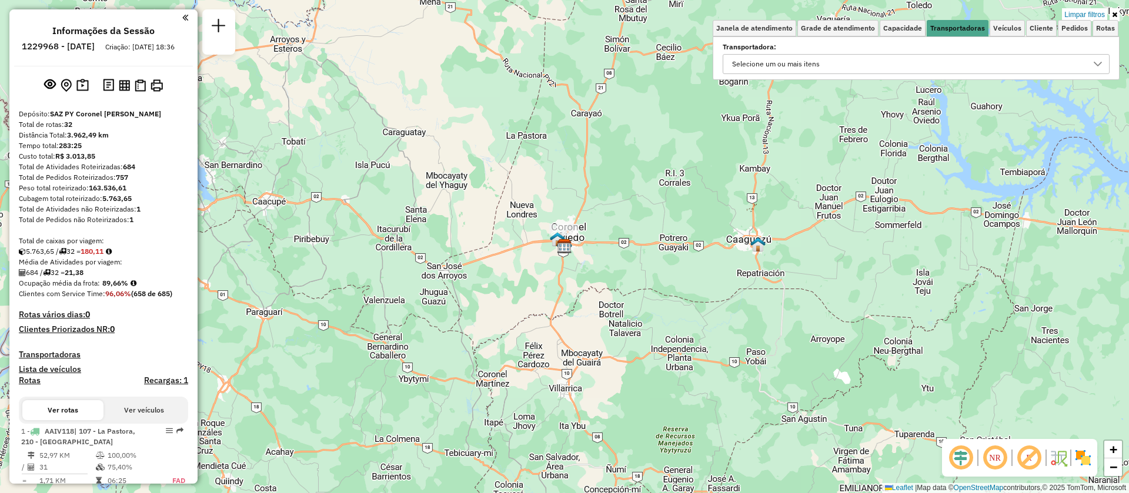
click at [945, 59] on div "Selecione um ou mais itens" at bounding box center [907, 64] width 359 height 19
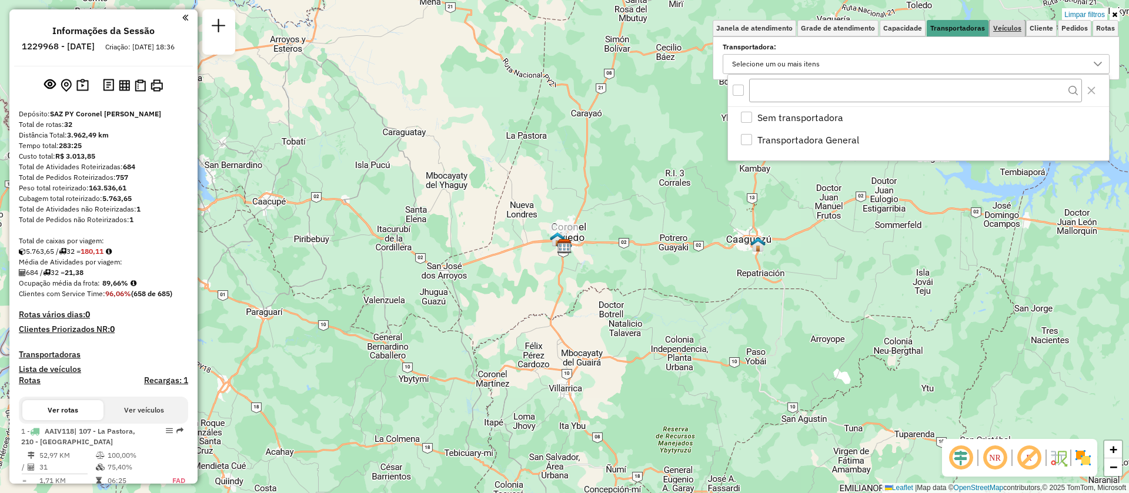
click at [1004, 32] on span "Veículos" at bounding box center [1007, 28] width 28 height 7
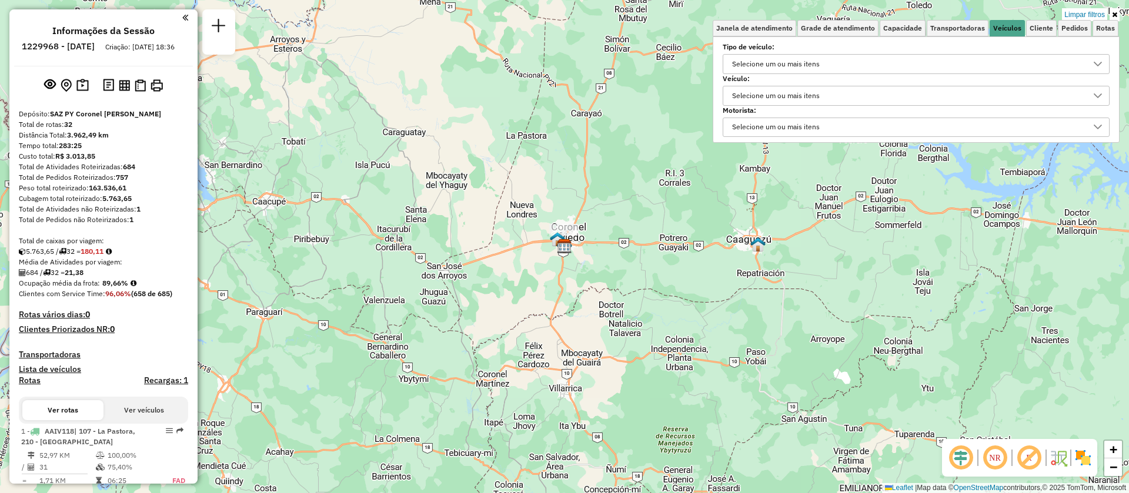
click at [931, 95] on div "Selecione um ou mais itens" at bounding box center [907, 95] width 359 height 19
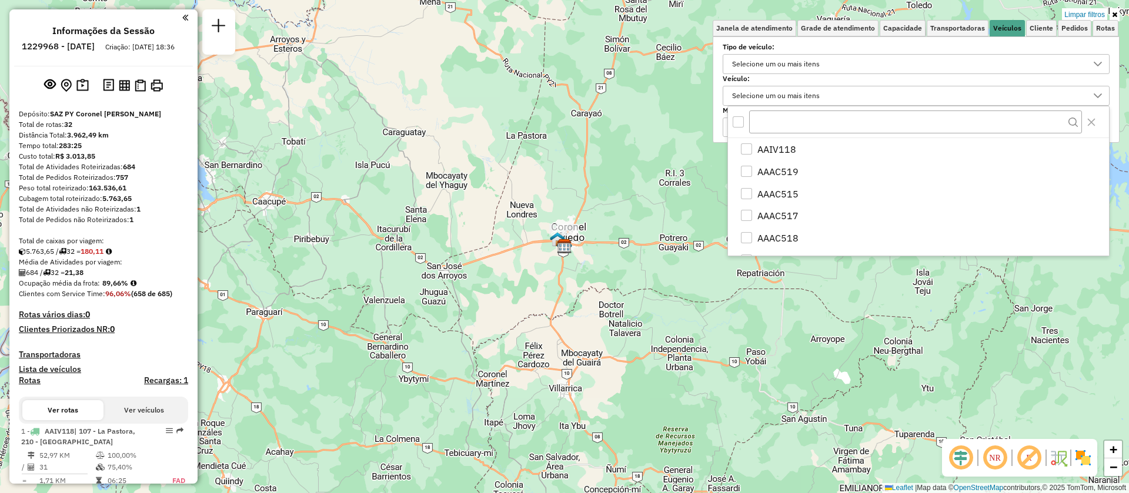
click at [813, 61] on div "Selecione um ou mais itens" at bounding box center [776, 64] width 96 height 19
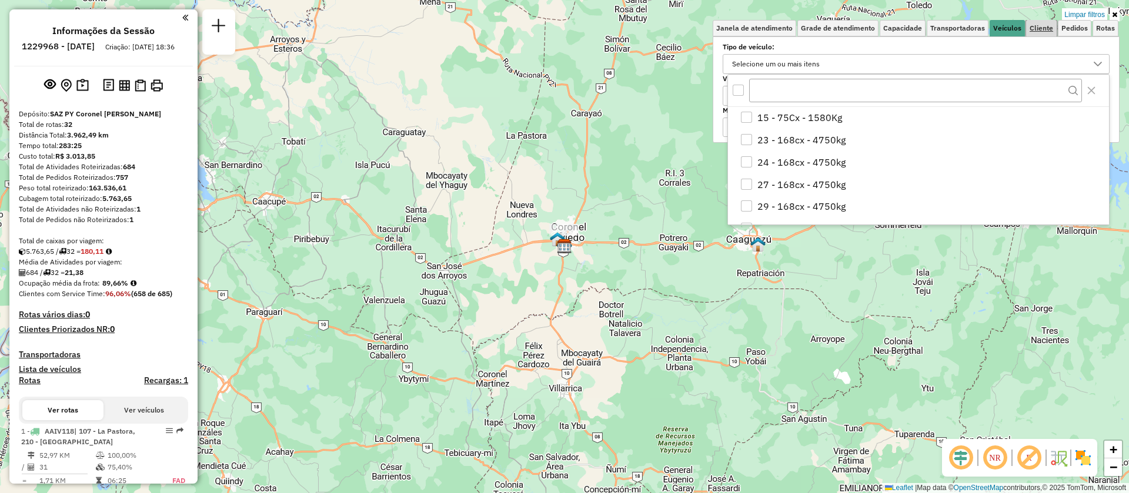
click at [1043, 31] on span "Cliente" at bounding box center [1042, 28] width 24 height 7
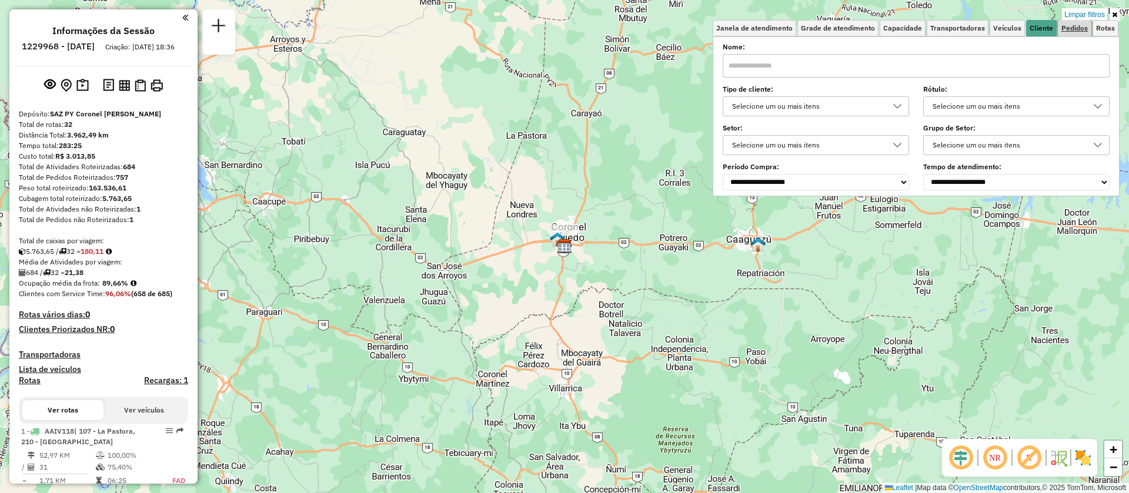
click at [1064, 22] on link "Pedidos" at bounding box center [1075, 28] width 34 height 16
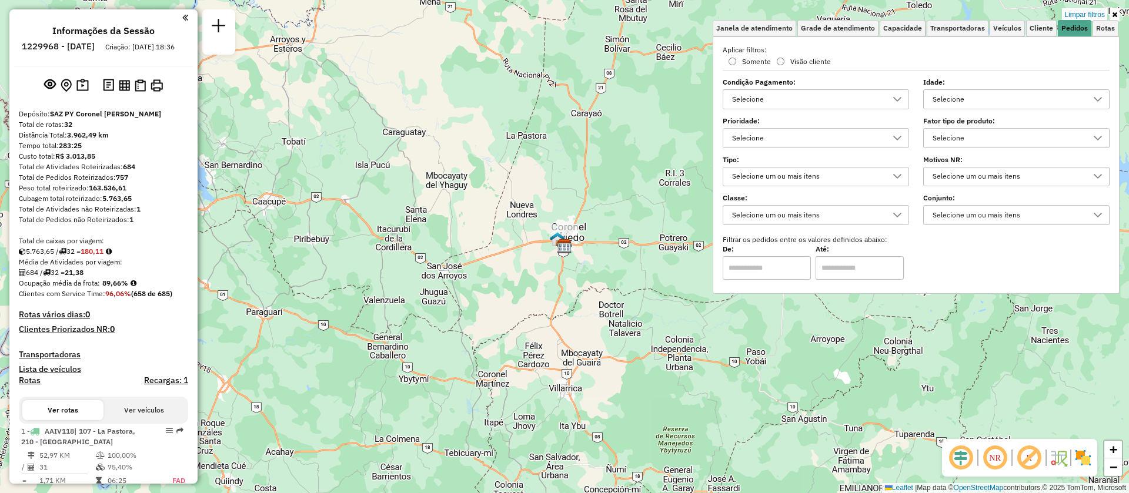
click at [1064, 98] on div "Selecione" at bounding box center [1007, 99] width 158 height 19
click at [891, 147] on div at bounding box center [897, 138] width 22 height 19
click at [970, 235] on label "Filtrar os pedidos entre os valores definidos abaixo:" at bounding box center [916, 240] width 401 height 11
click at [853, 209] on div "Selecione um ou mais itens" at bounding box center [807, 215] width 158 height 19
click at [948, 265] on div "De: Até:" at bounding box center [916, 263] width 387 height 33
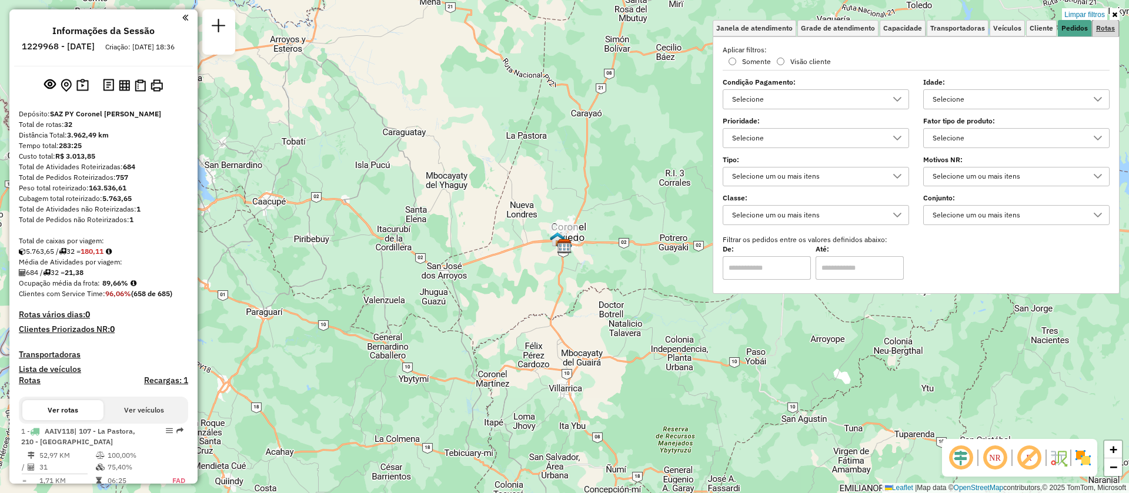
click at [1105, 27] on span "Rotas" at bounding box center [1105, 28] width 19 height 7
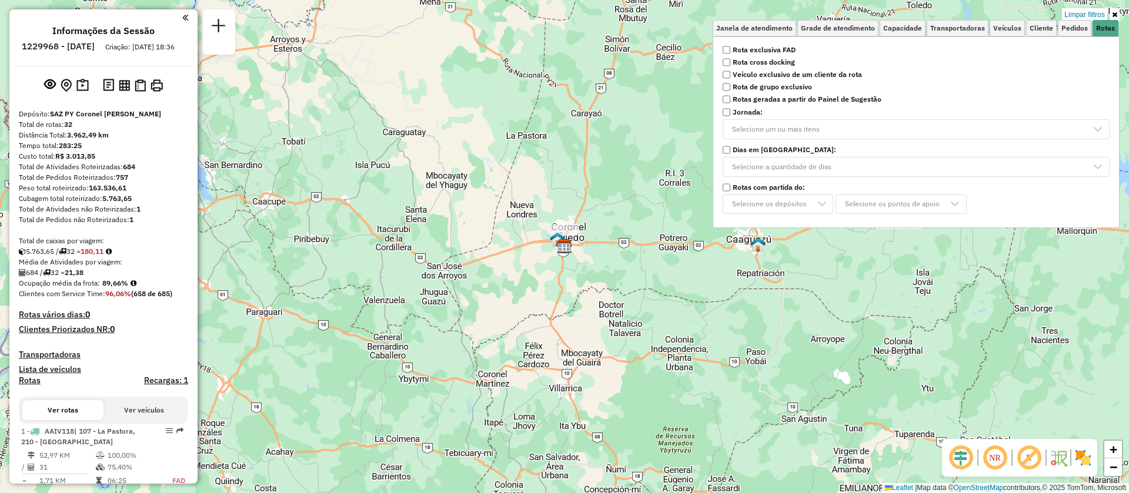
click at [829, 126] on p-multiselect "Selecione um ou mais itens" at bounding box center [916, 129] width 387 height 20
click at [816, 163] on p-multiselect "Selecione a quantidade de dias" at bounding box center [916, 167] width 387 height 20
click at [1082, 12] on link "Limpar filtros" at bounding box center [1084, 14] width 45 height 13
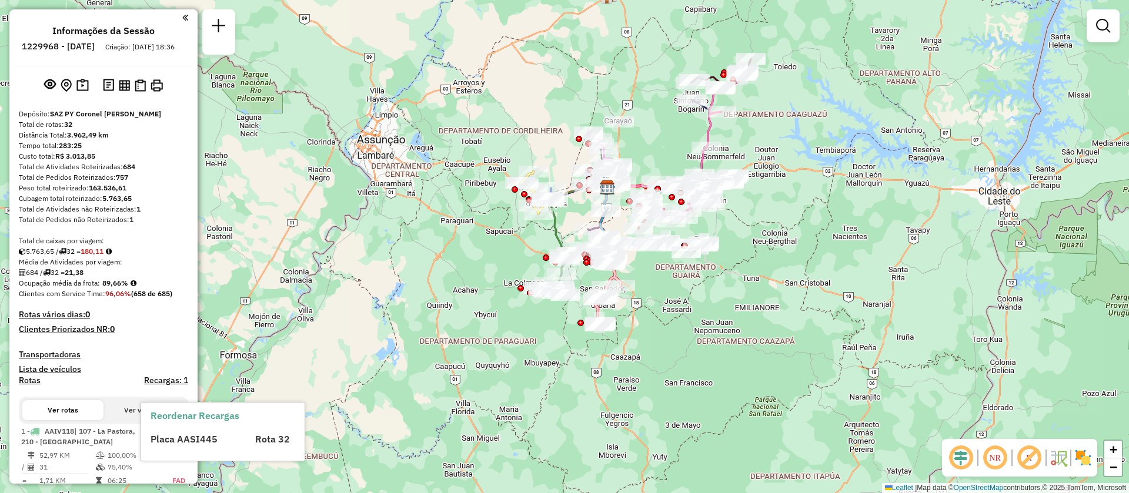
click at [168, 386] on h4 "Recargas: 1" at bounding box center [166, 381] width 44 height 10
click at [165, 386] on h4 "Recargas: 1" at bounding box center [166, 381] width 44 height 10
click at [186, 445] on div "Placa AASI445" at bounding box center [195, 439] width 104 height 14
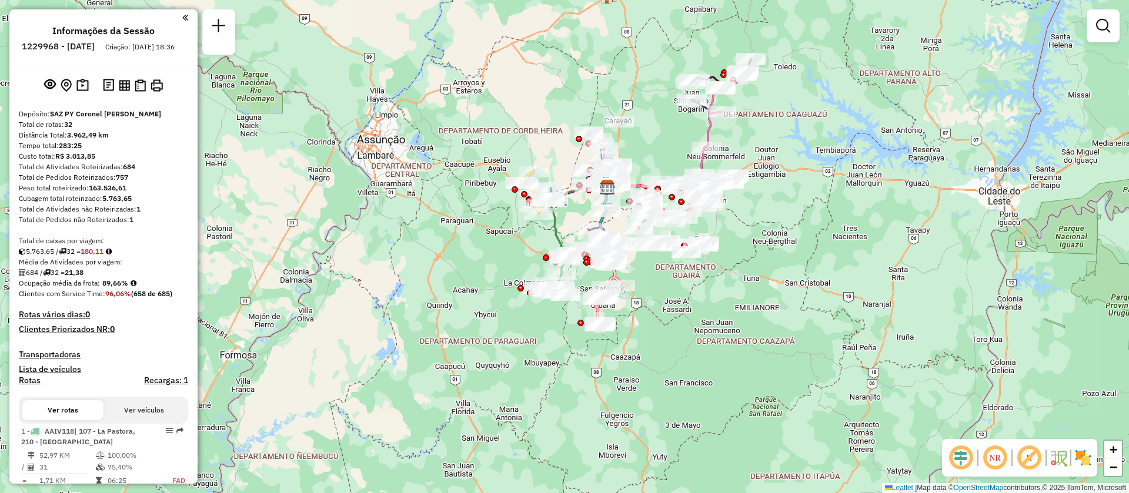
click at [273, 433] on div "Janela de atendimento Grade de atendimento Capacidade Transportadoras Veículos …" at bounding box center [564, 246] width 1129 height 493
click at [155, 386] on h4 "Recargas: 1" at bounding box center [166, 381] width 44 height 10
drag, startPoint x: 193, startPoint y: 76, endPoint x: 192, endPoint y: 66, distance: 10.2
click at [192, 66] on div "Informações da Sessão 1229968 - [DATE] Criação: [DATE] 18:36 Depósito: SAZ PY C…" at bounding box center [103, 246] width 188 height 475
click at [197, 66] on div "Informações da Sessão 1229968 - [DATE] Criação: [DATE] 18:36 Depósito: SAZ PY C…" at bounding box center [103, 246] width 188 height 475
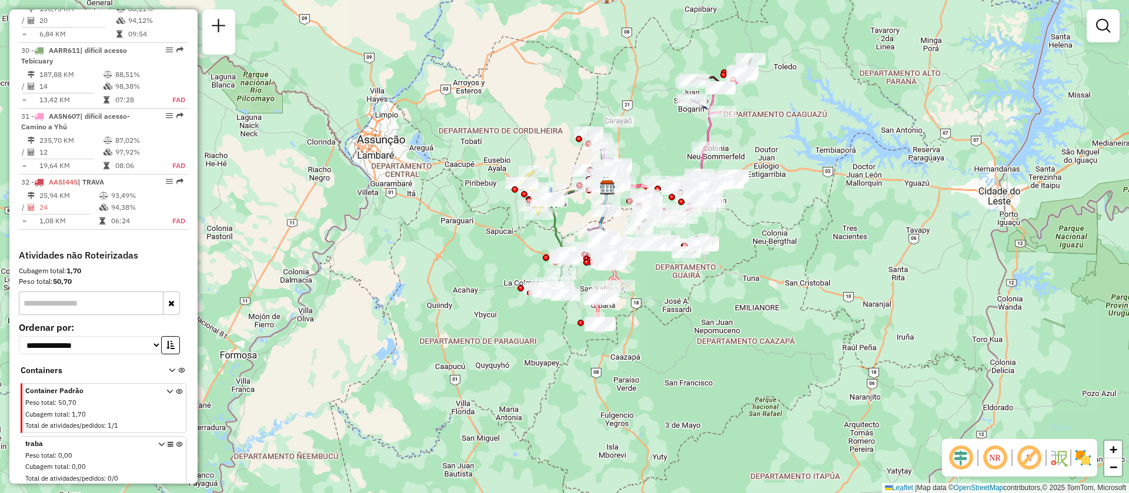
scroll to position [2400, 0]
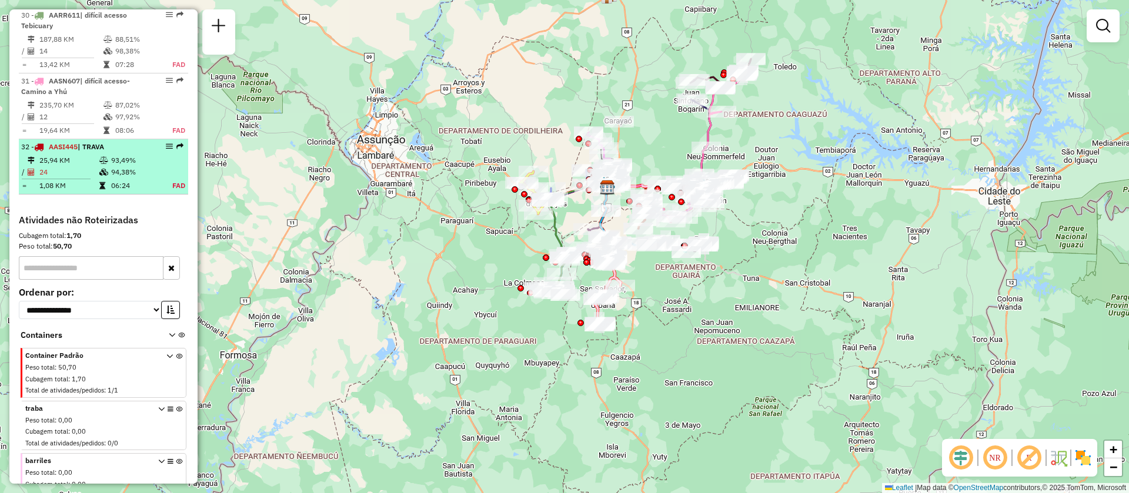
click at [107, 139] on li "32 - AASI445 | TRAVA 25,94 KM 93,49% / 24 94,38% = 1,08 KM 06:24 FAD" at bounding box center [103, 166] width 169 height 55
select select "**********"
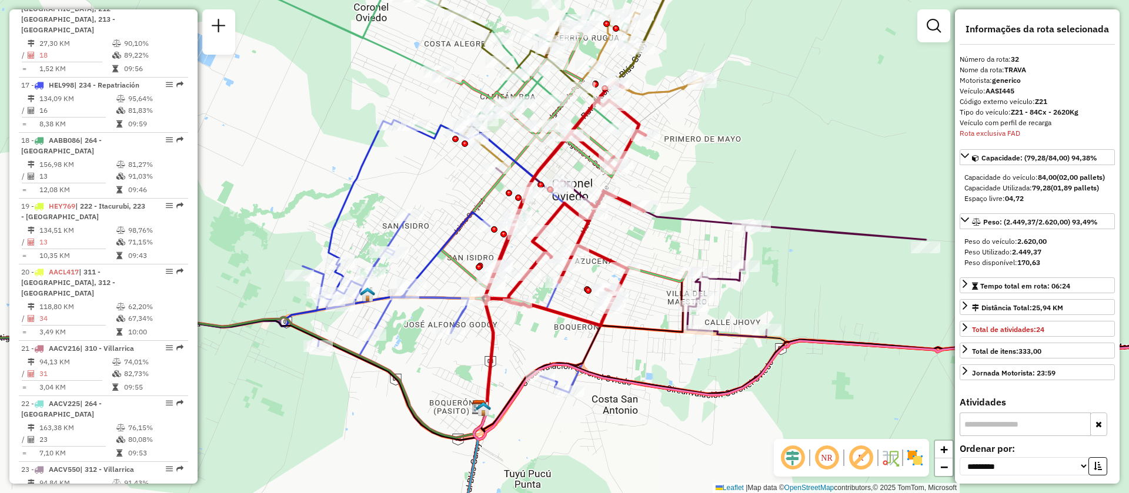
scroll to position [1730, 0]
